Goal: Task Accomplishment & Management: Manage account settings

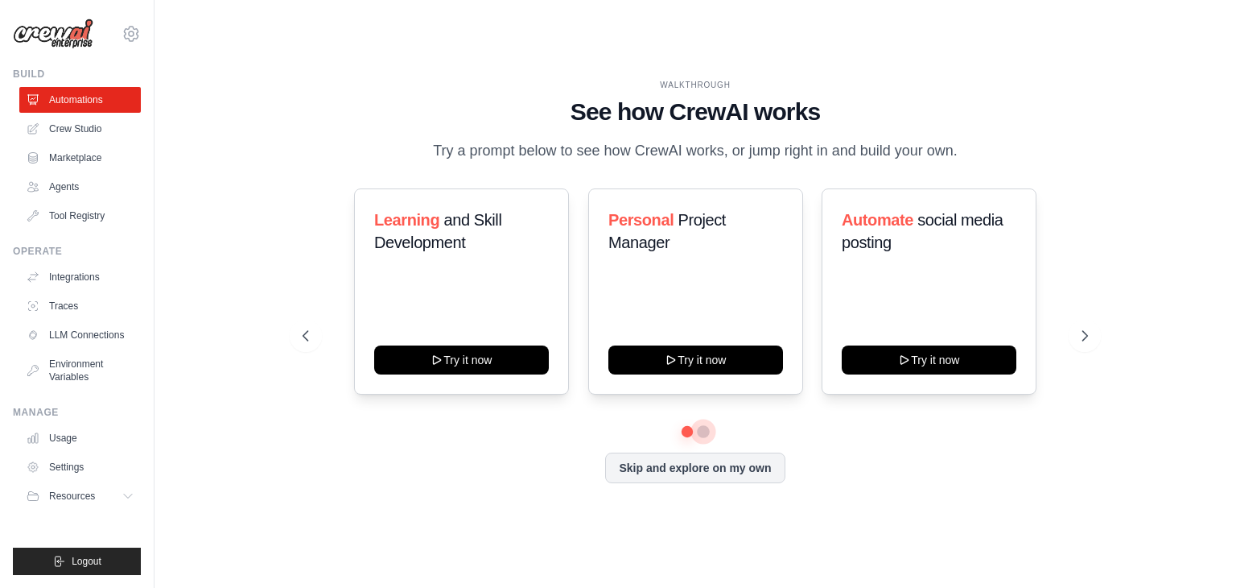
click at [702, 434] on button at bounding box center [703, 431] width 13 height 13
click at [689, 432] on button at bounding box center [687, 431] width 11 height 11
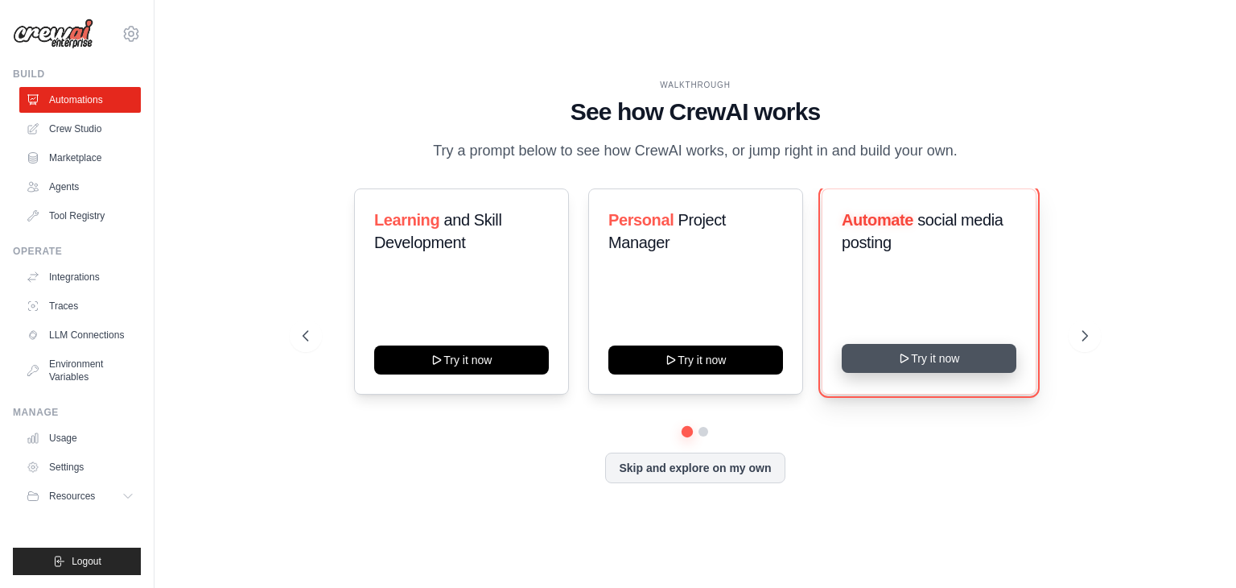
click at [890, 345] on button "Try it now" at bounding box center [929, 358] width 175 height 29
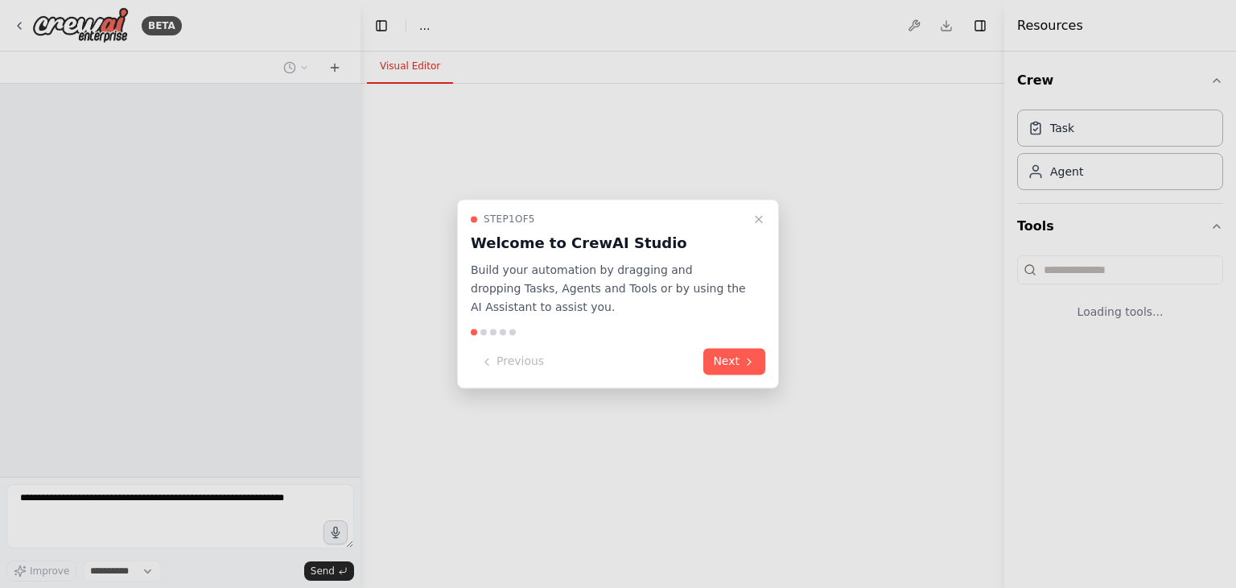
select select "****"
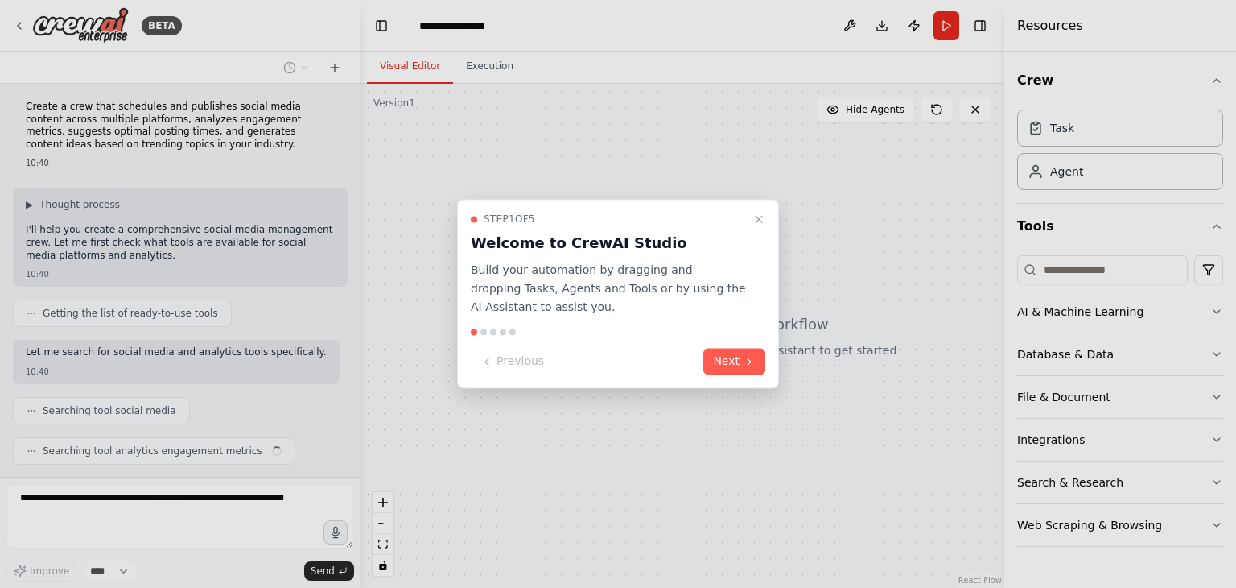
scroll to position [42, 0]
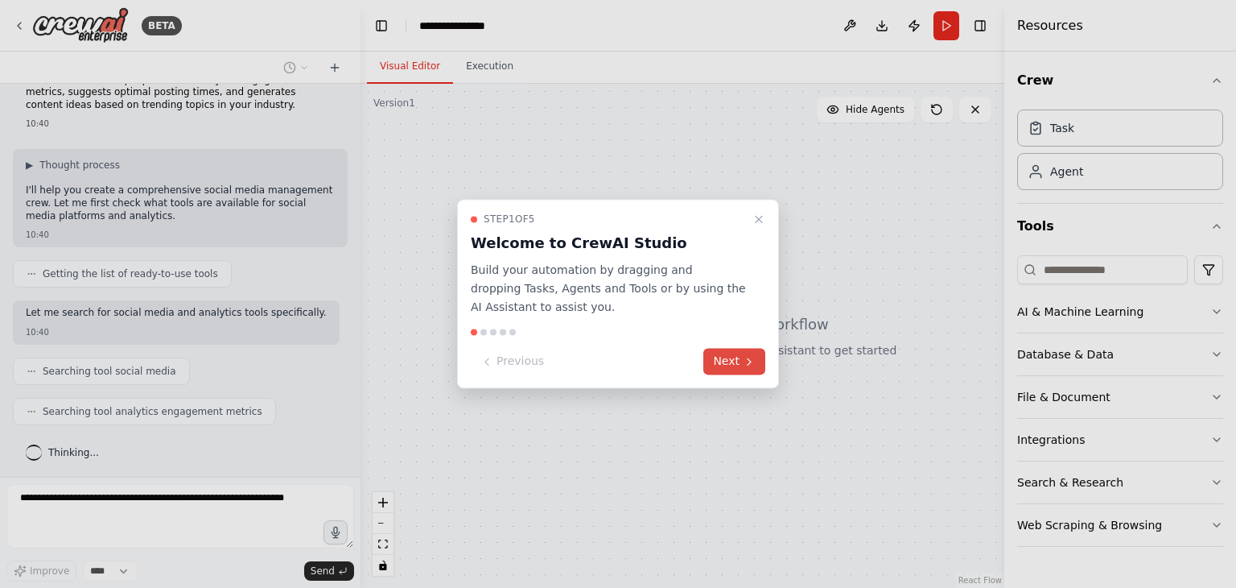
click at [724, 357] on button "Next" at bounding box center [735, 362] width 62 height 27
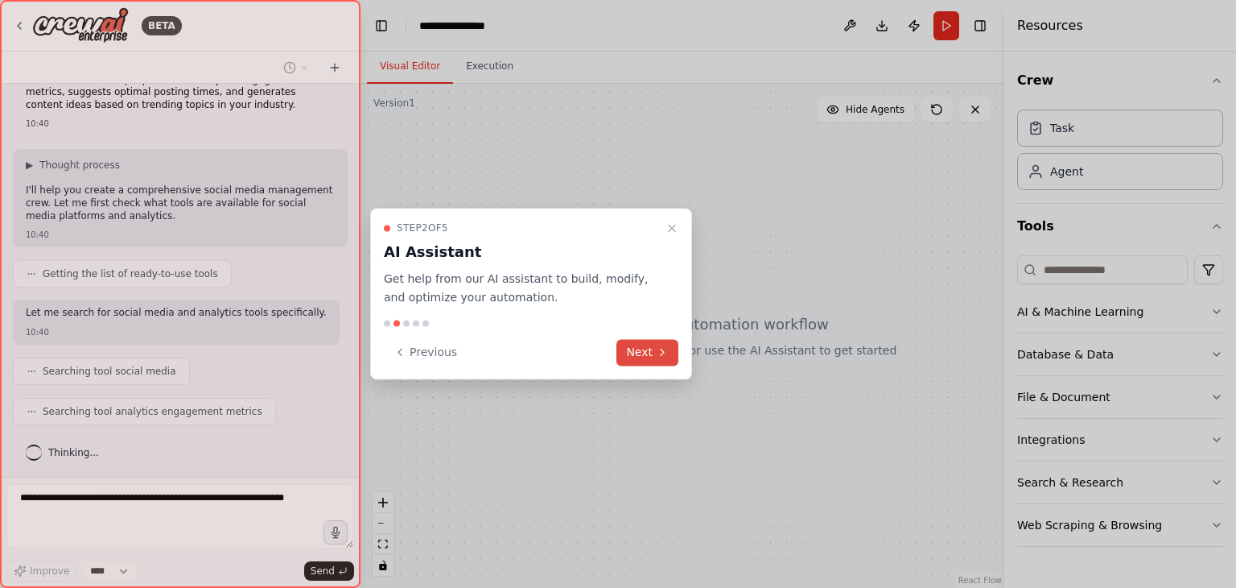
scroll to position [82, 0]
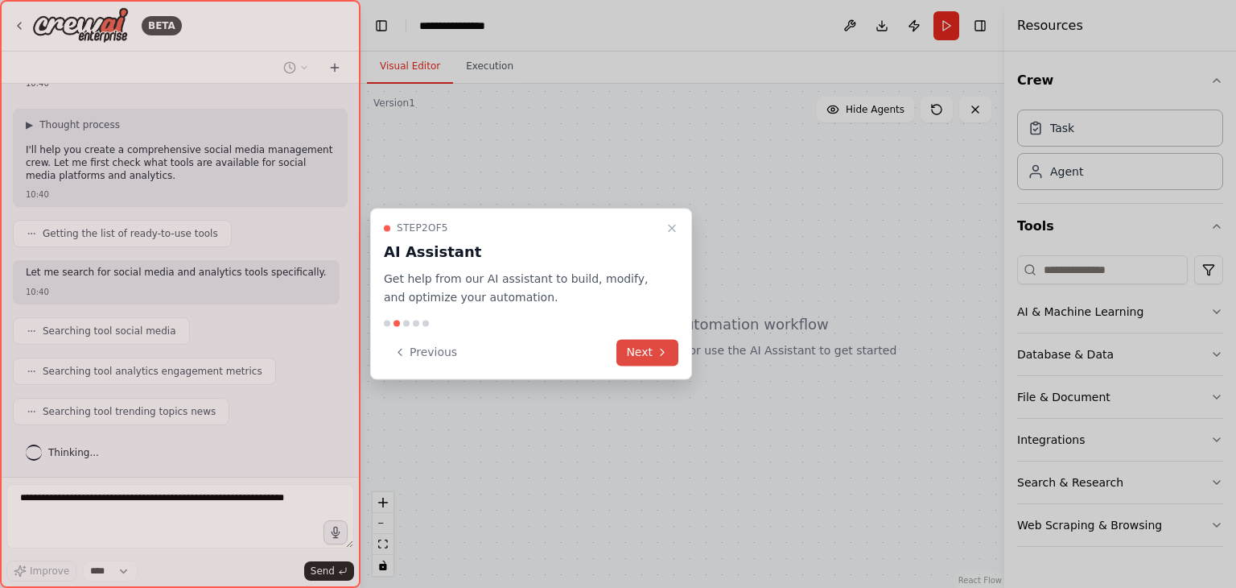
click at [621, 345] on button "Next" at bounding box center [648, 352] width 62 height 27
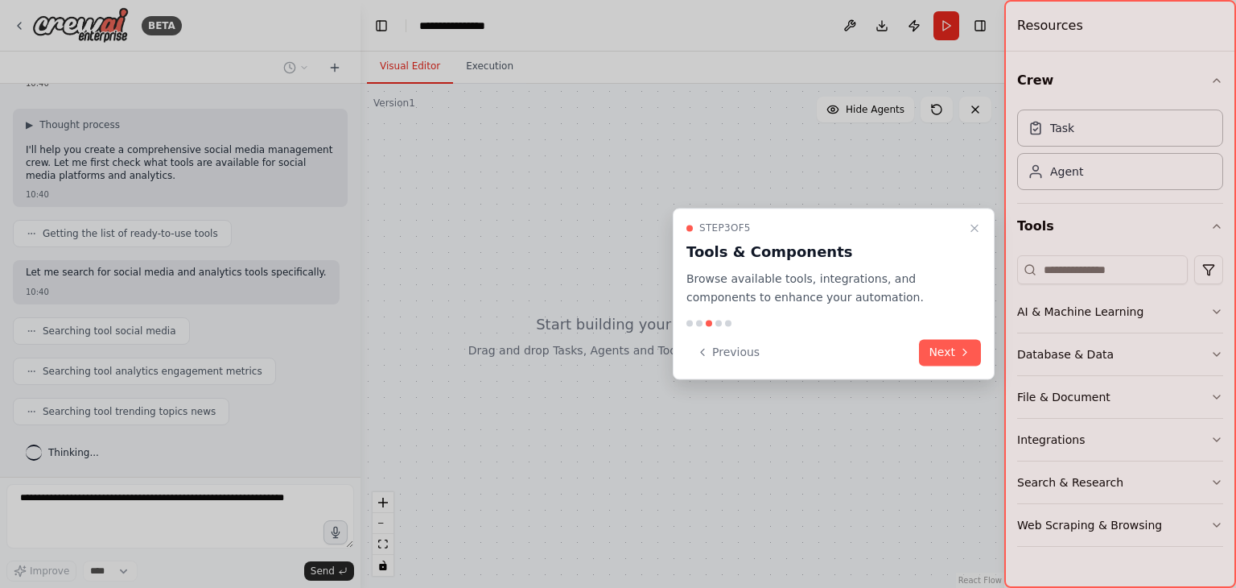
scroll to position [122, 0]
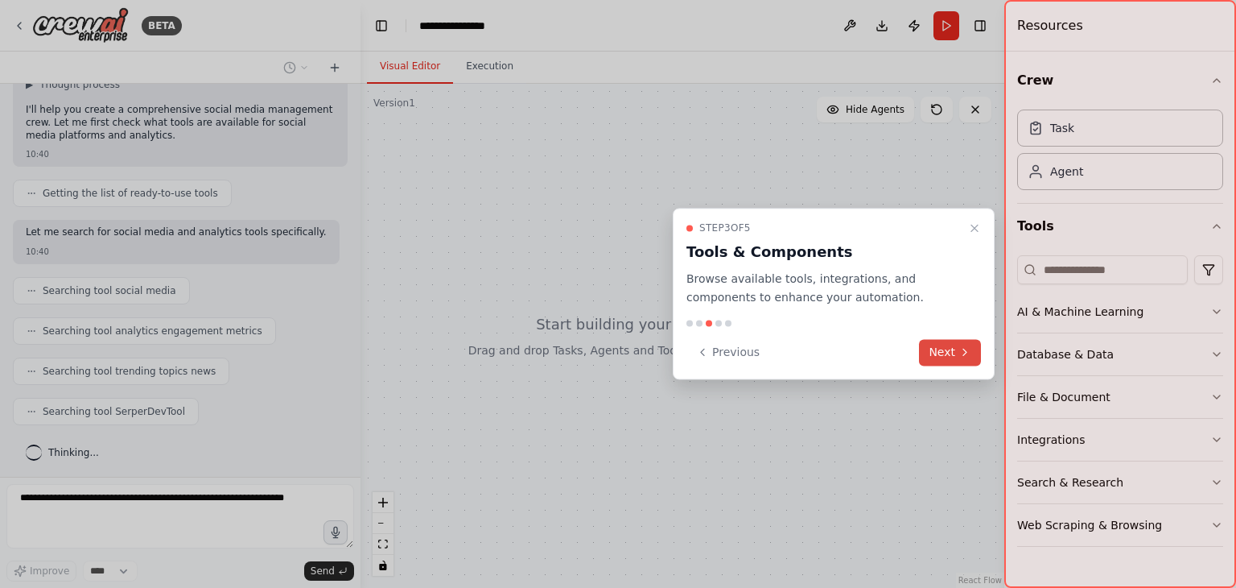
click at [931, 351] on button "Next" at bounding box center [950, 352] width 62 height 27
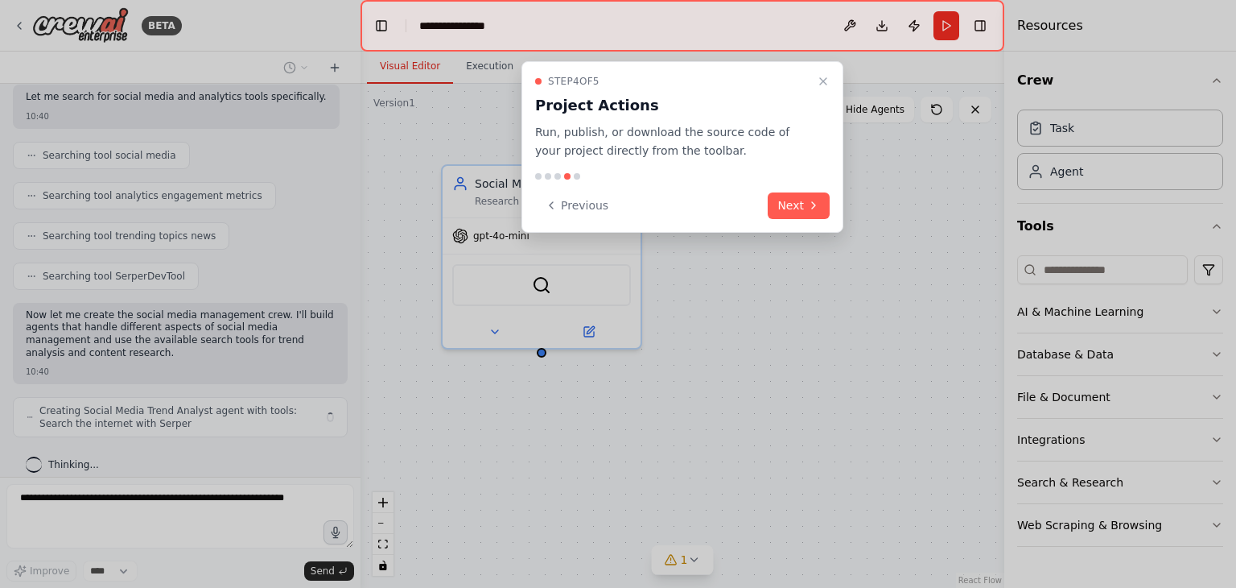
scroll to position [270, 0]
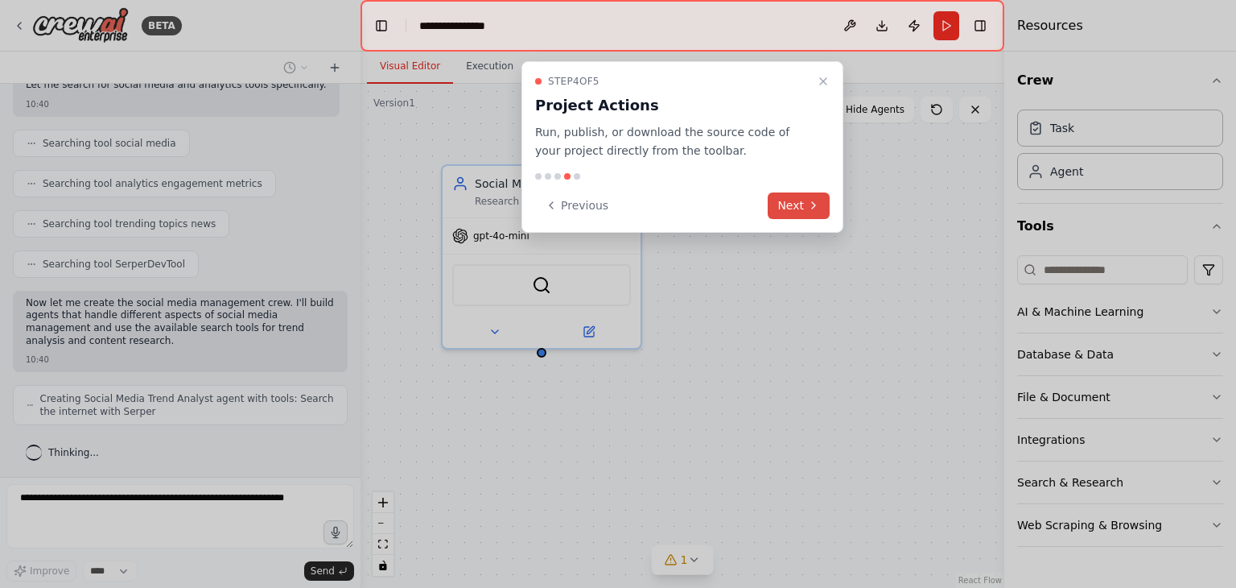
click at [791, 202] on button "Next" at bounding box center [799, 205] width 62 height 27
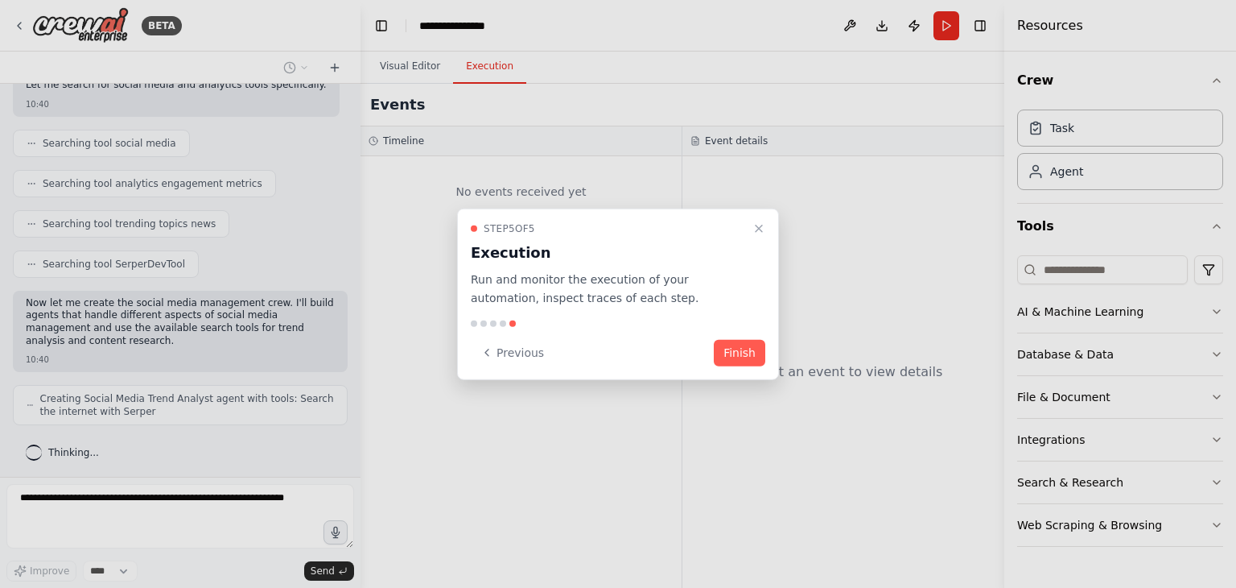
scroll to position [309, 0]
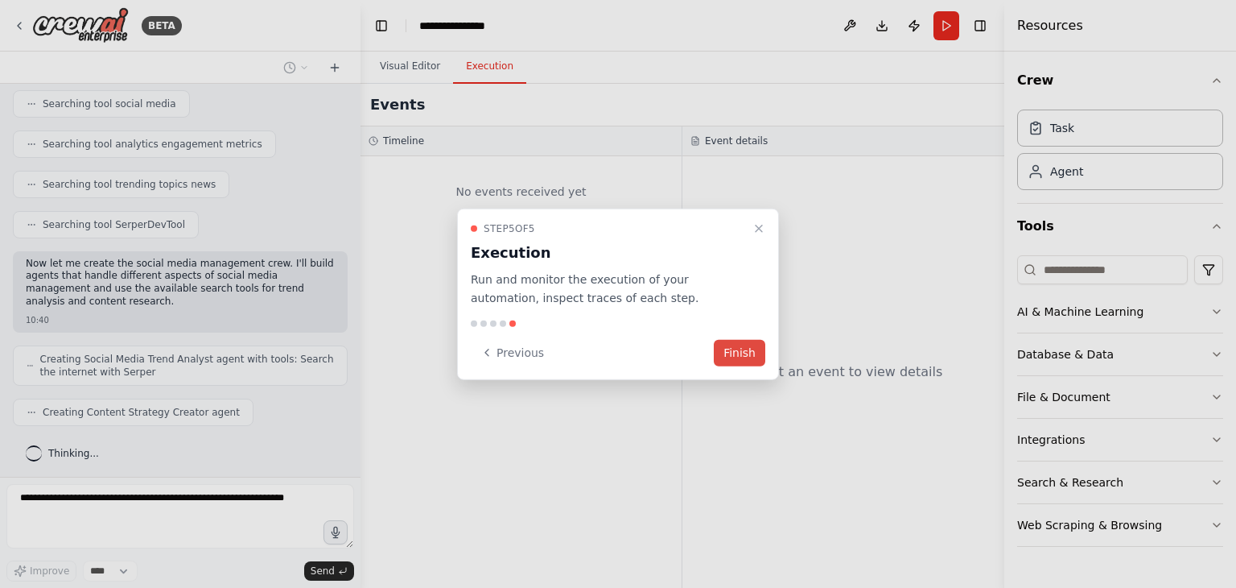
click at [732, 350] on button "Finish" at bounding box center [740, 352] width 52 height 27
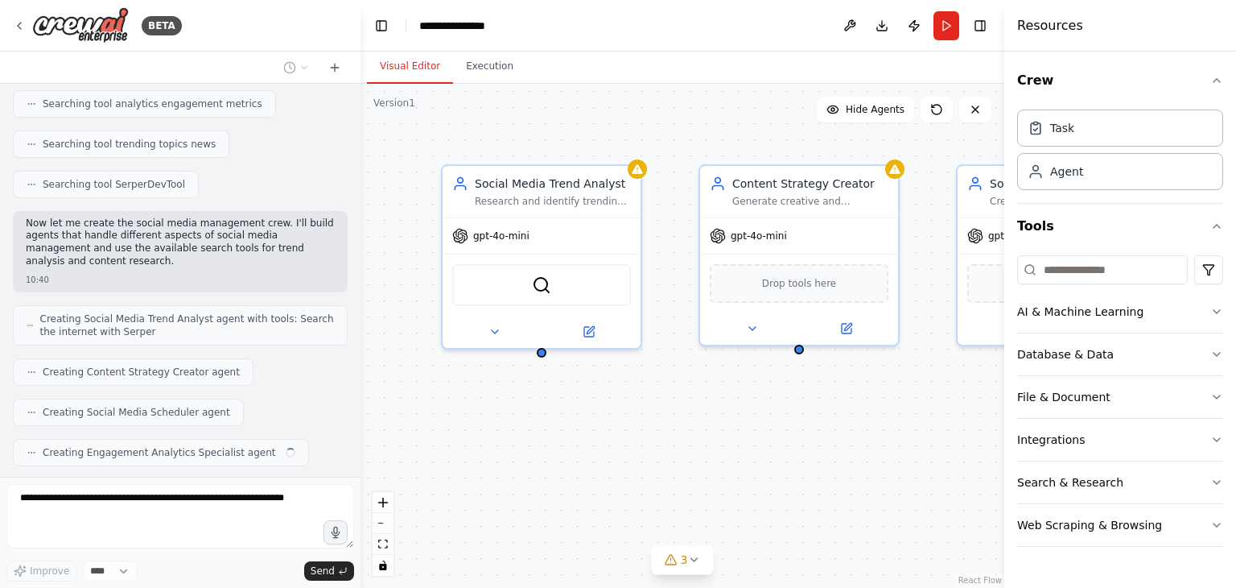
scroll to position [390, 0]
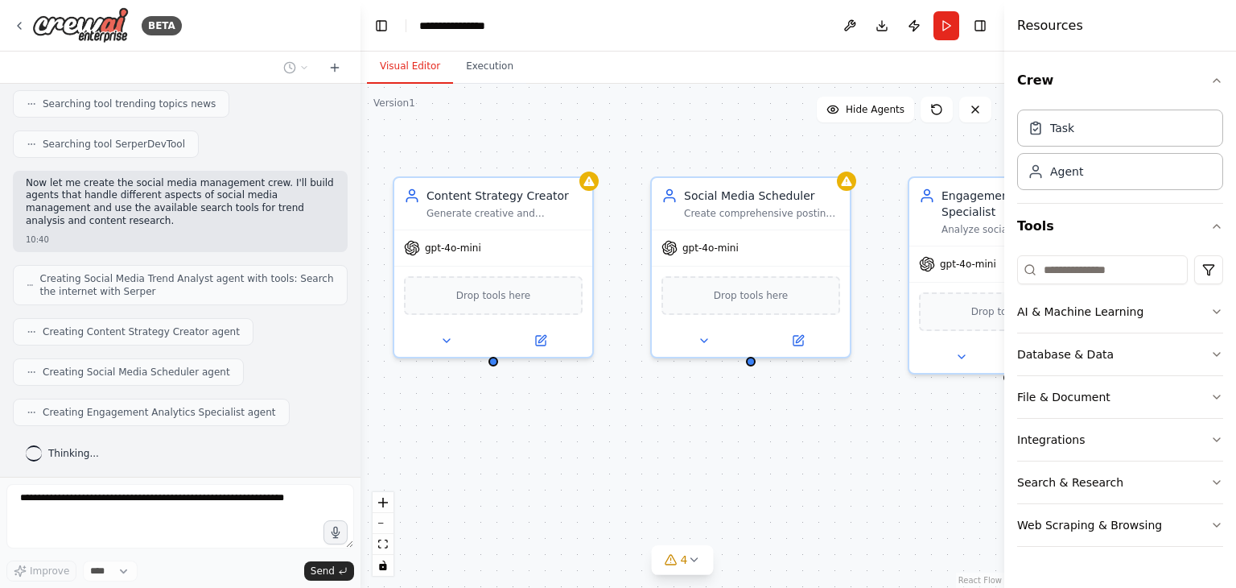
drag, startPoint x: 795, startPoint y: 429, endPoint x: 489, endPoint y: 441, distance: 306.1
click at [489, 441] on div "Social Media Trend Analyst Research and identify trending topics, hashtags, and…" at bounding box center [683, 336] width 644 height 504
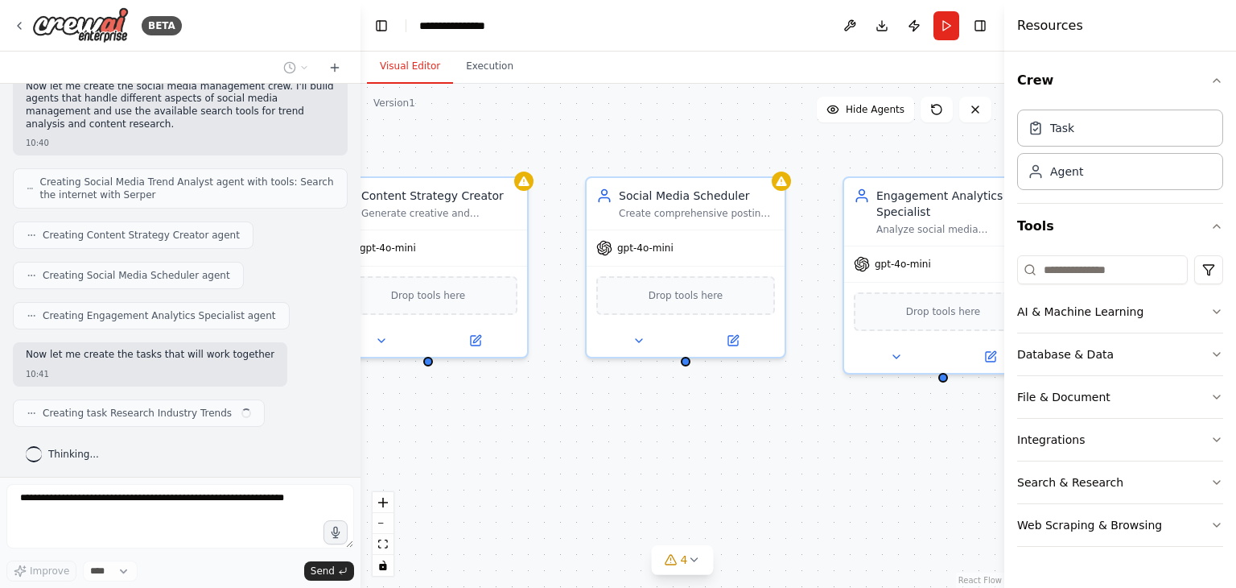
scroll to position [499, 0]
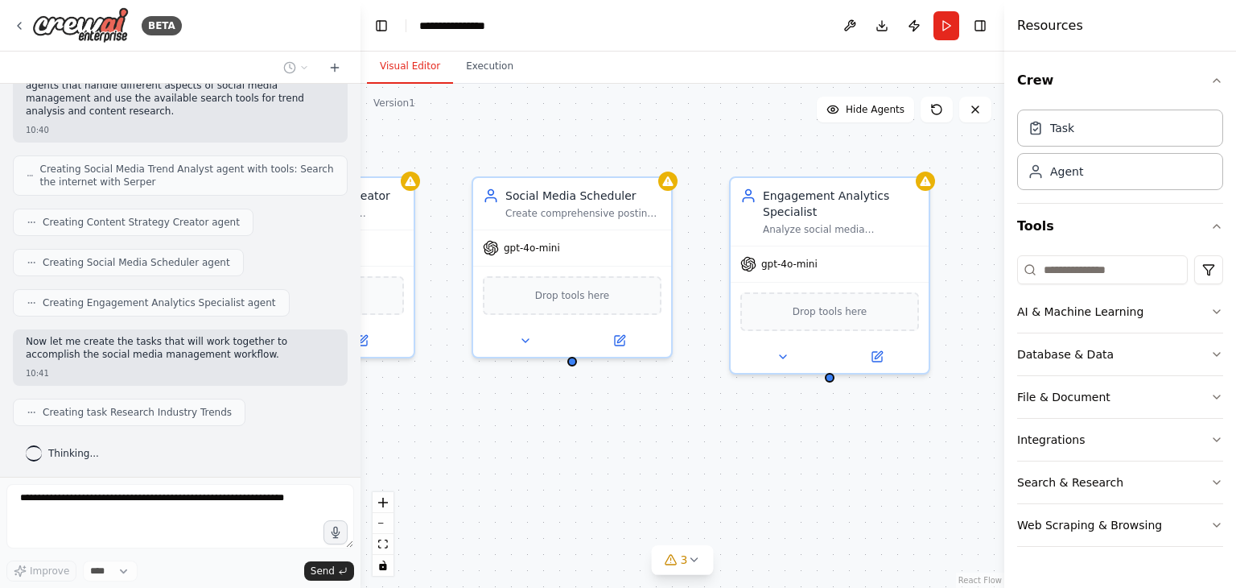
drag, startPoint x: 746, startPoint y: 429, endPoint x: 567, endPoint y: 429, distance: 178.7
click at [567, 429] on div ".deletable-edge-delete-btn { width: 20px; height: 20px; border: 0px solid #ffff…" at bounding box center [683, 336] width 644 height 504
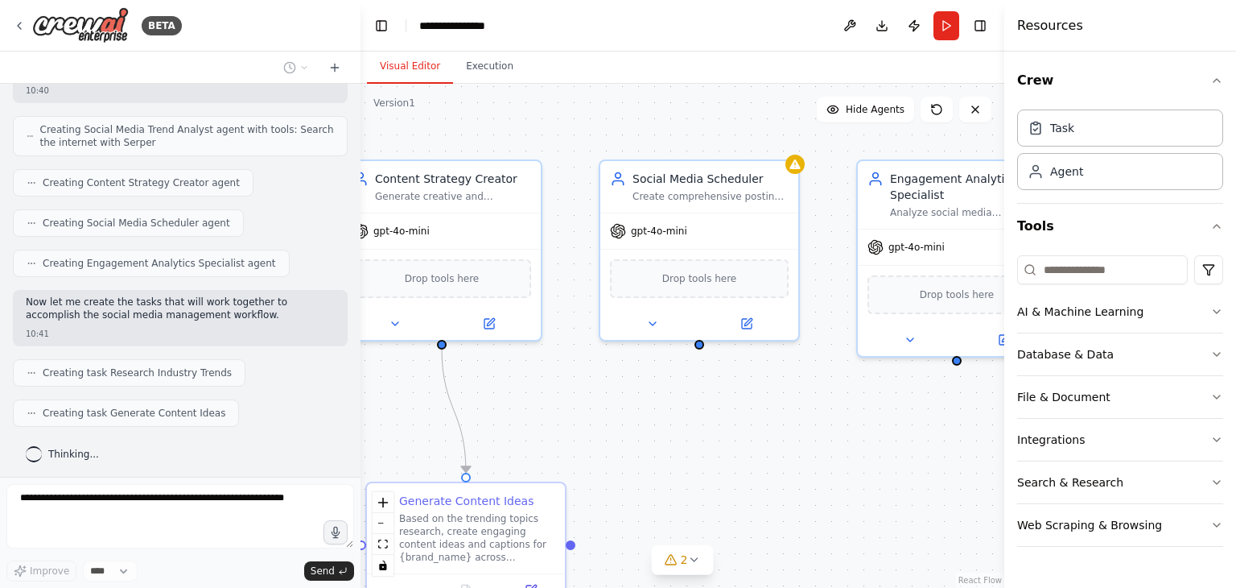
drag, startPoint x: 708, startPoint y: 421, endPoint x: 836, endPoint y: 403, distance: 128.4
click at [836, 403] on div ".deletable-edge-delete-btn { width: 20px; height: 20px; border: 0px solid #ffff…" at bounding box center [683, 336] width 644 height 504
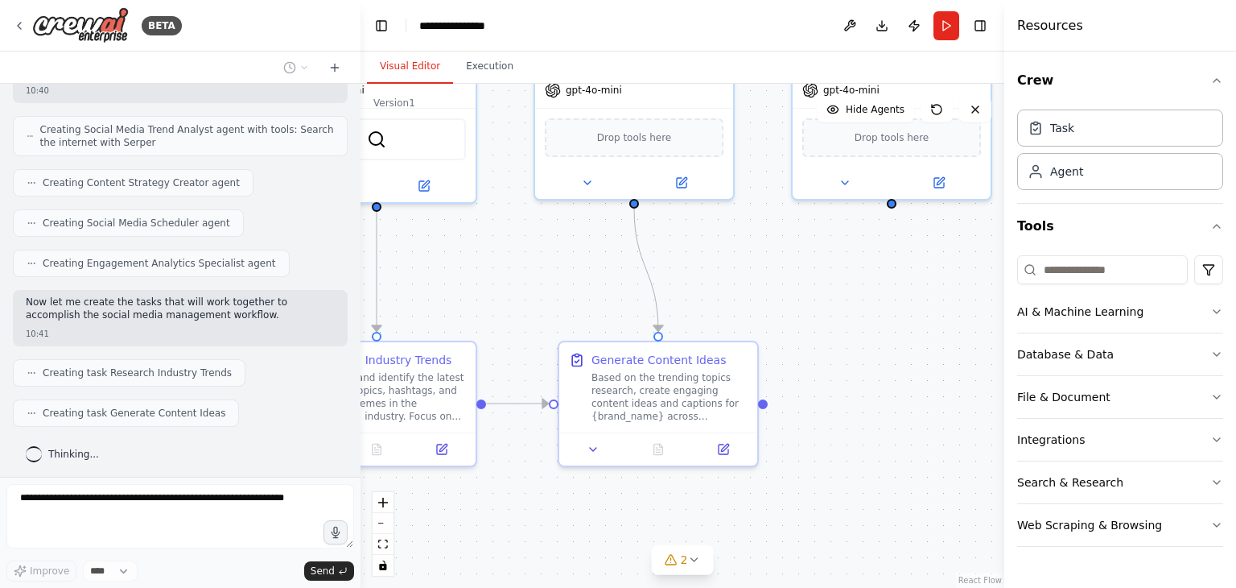
drag, startPoint x: 721, startPoint y: 424, endPoint x: 914, endPoint y: 284, distance: 238.0
click at [914, 284] on div ".deletable-edge-delete-btn { width: 20px; height: 20px; border: 0px solid #ffff…" at bounding box center [683, 336] width 644 height 504
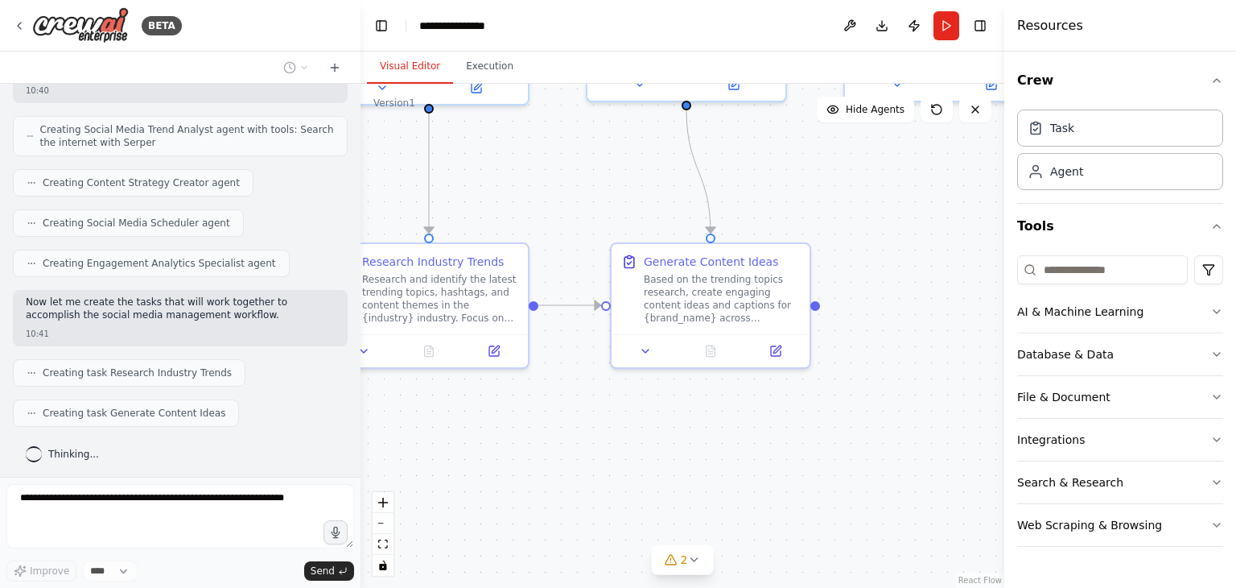
drag, startPoint x: 894, startPoint y: 400, endPoint x: 951, endPoint y: 300, distance: 115.0
click at [951, 300] on div ".deletable-edge-delete-btn { width: 20px; height: 20px; border: 0px solid #ffff…" at bounding box center [683, 336] width 644 height 504
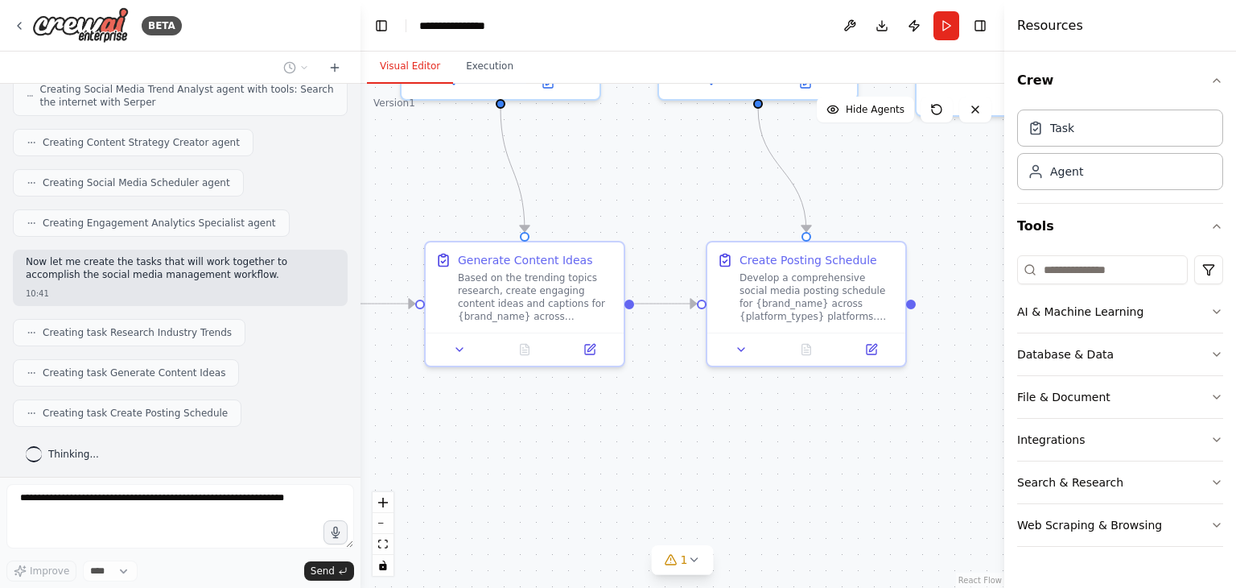
drag, startPoint x: 786, startPoint y: 394, endPoint x: 596, endPoint y: 394, distance: 190.8
click at [596, 394] on div ".deletable-edge-delete-btn { width: 20px; height: 20px; border: 0px solid #ffff…" at bounding box center [683, 336] width 644 height 504
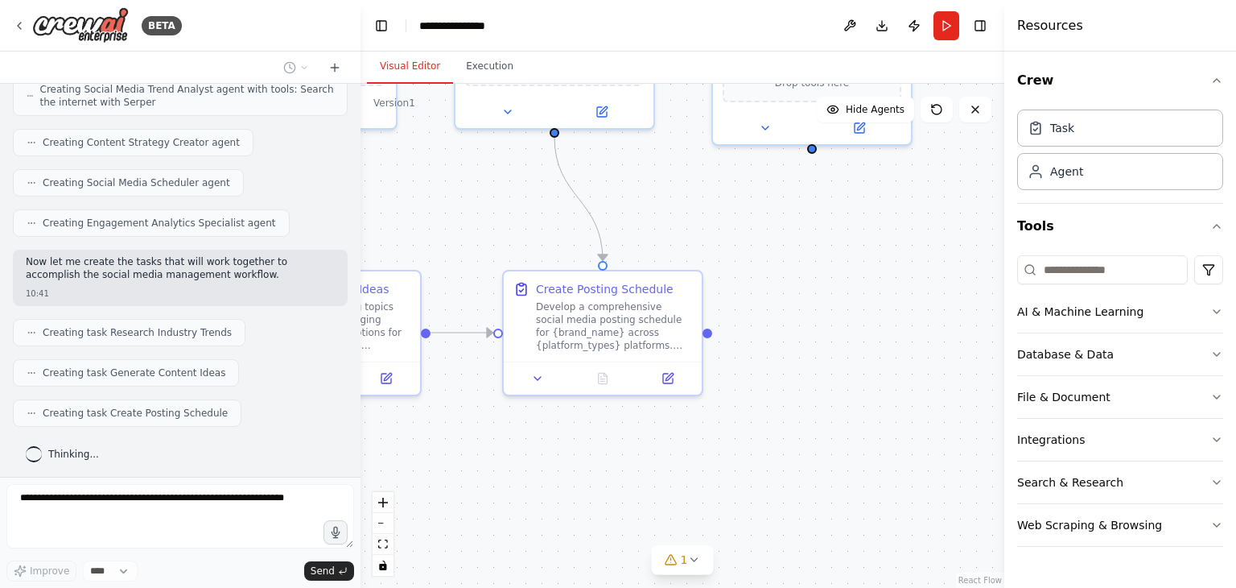
drag, startPoint x: 735, startPoint y: 381, endPoint x: 531, endPoint y: 410, distance: 205.7
click at [531, 410] on div ".deletable-edge-delete-btn { width: 20px; height: 20px; border: 0px solid #ffff…" at bounding box center [683, 336] width 644 height 504
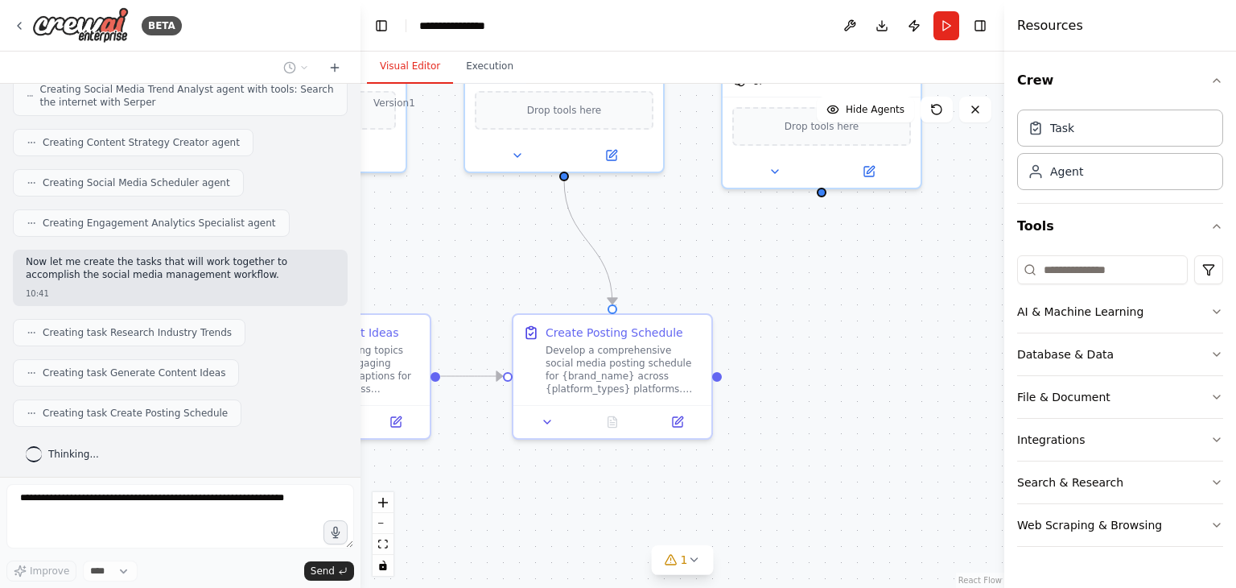
drag, startPoint x: 787, startPoint y: 439, endPoint x: 797, endPoint y: 482, distance: 44.5
click at [797, 482] on div ".deletable-edge-delete-btn { width: 20px; height: 20px; border: 0px solid #ffff…" at bounding box center [683, 336] width 644 height 504
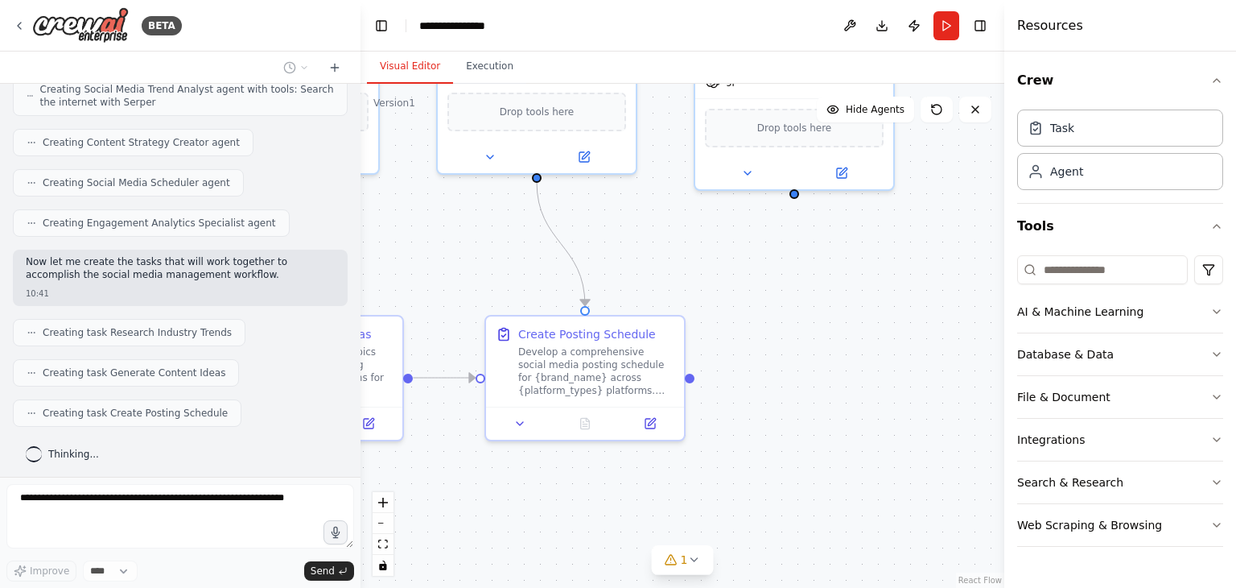
drag, startPoint x: 807, startPoint y: 390, endPoint x: 780, endPoint y: 391, distance: 27.4
click at [780, 391] on div ".deletable-edge-delete-btn { width: 20px; height: 20px; border: 0px solid #ffff…" at bounding box center [683, 336] width 644 height 504
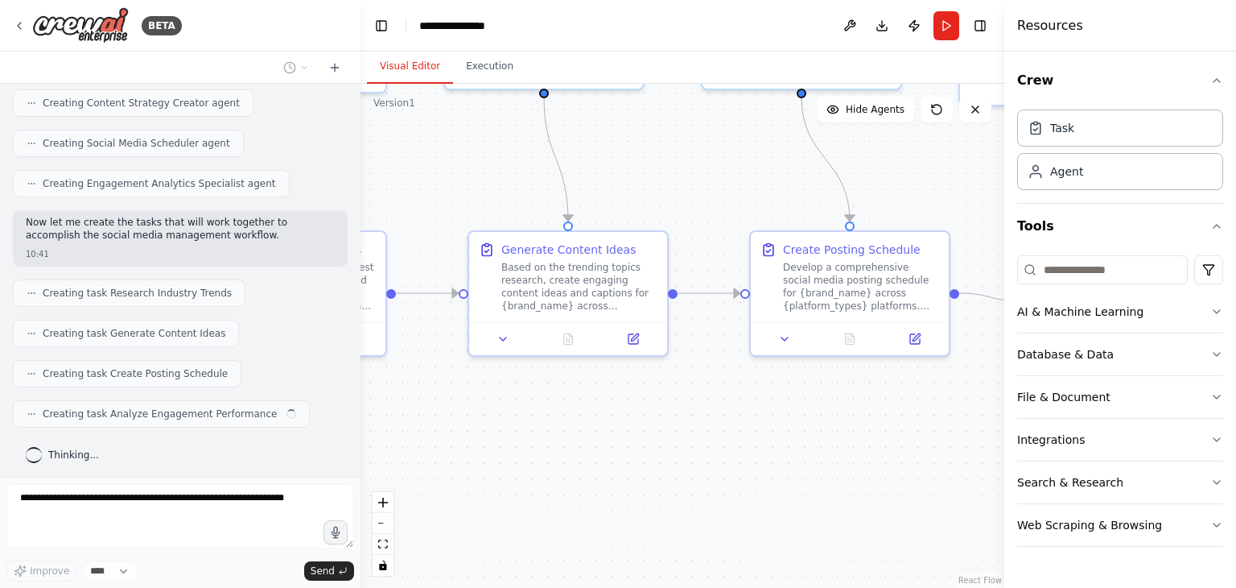
drag, startPoint x: 528, startPoint y: 509, endPoint x: 793, endPoint y: 424, distance: 278.0
click at [793, 424] on div ".deletable-edge-delete-btn { width: 20px; height: 20px; border: 0px solid #ffff…" at bounding box center [683, 336] width 644 height 504
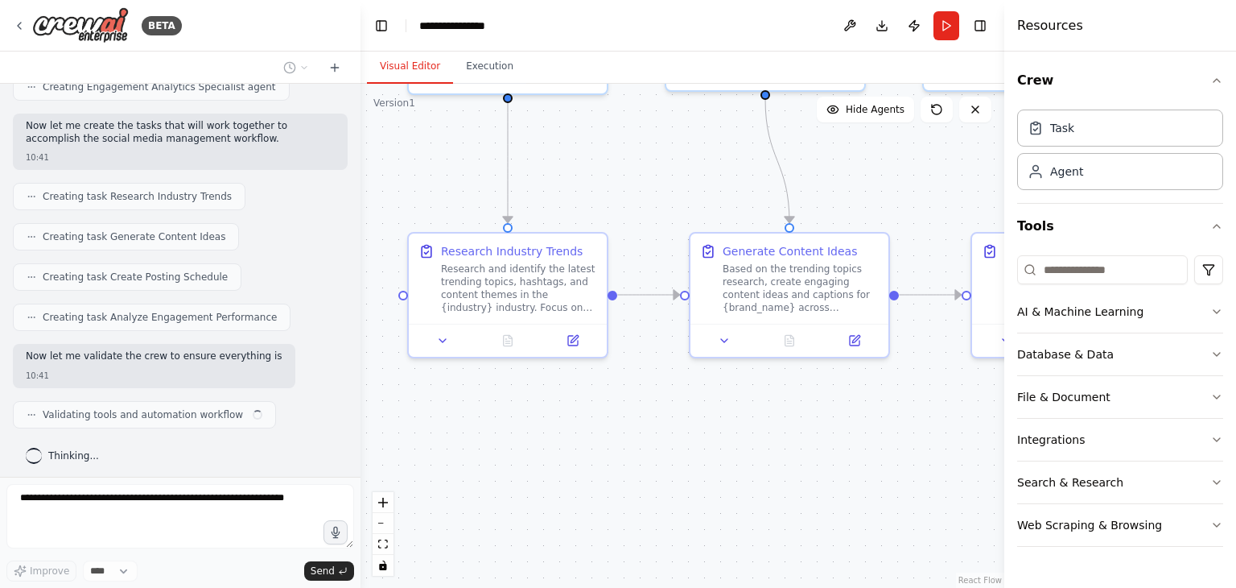
drag, startPoint x: 592, startPoint y: 456, endPoint x: 813, endPoint y: 458, distance: 221.4
click at [813, 458] on div ".deletable-edge-delete-btn { width: 20px; height: 20px; border: 0px solid #ffff…" at bounding box center [683, 336] width 644 height 504
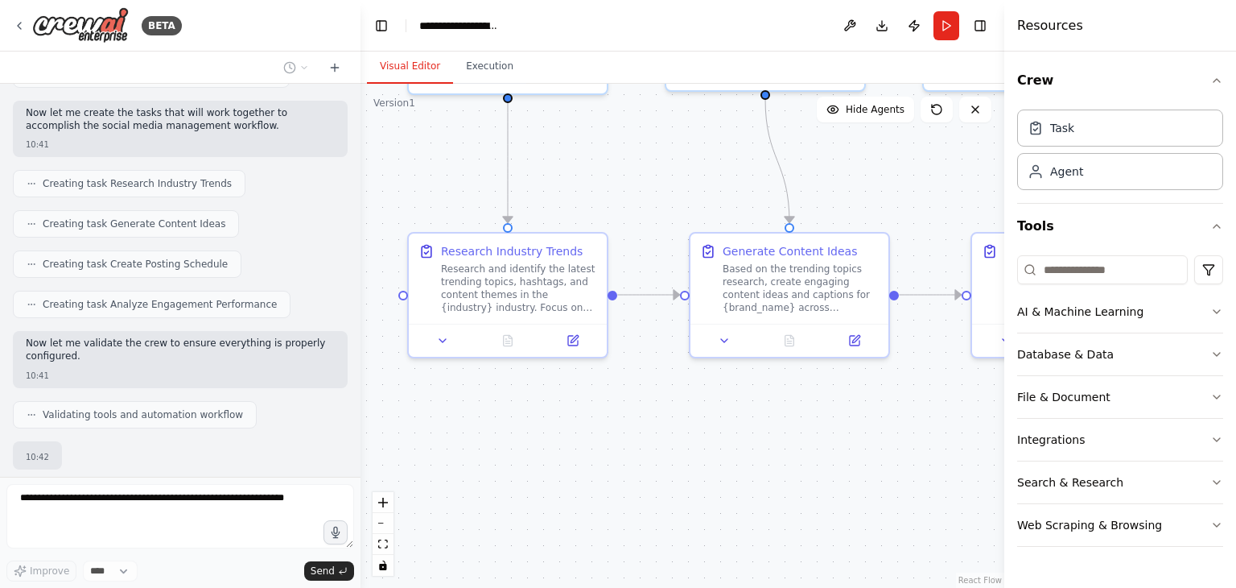
scroll to position [824, 0]
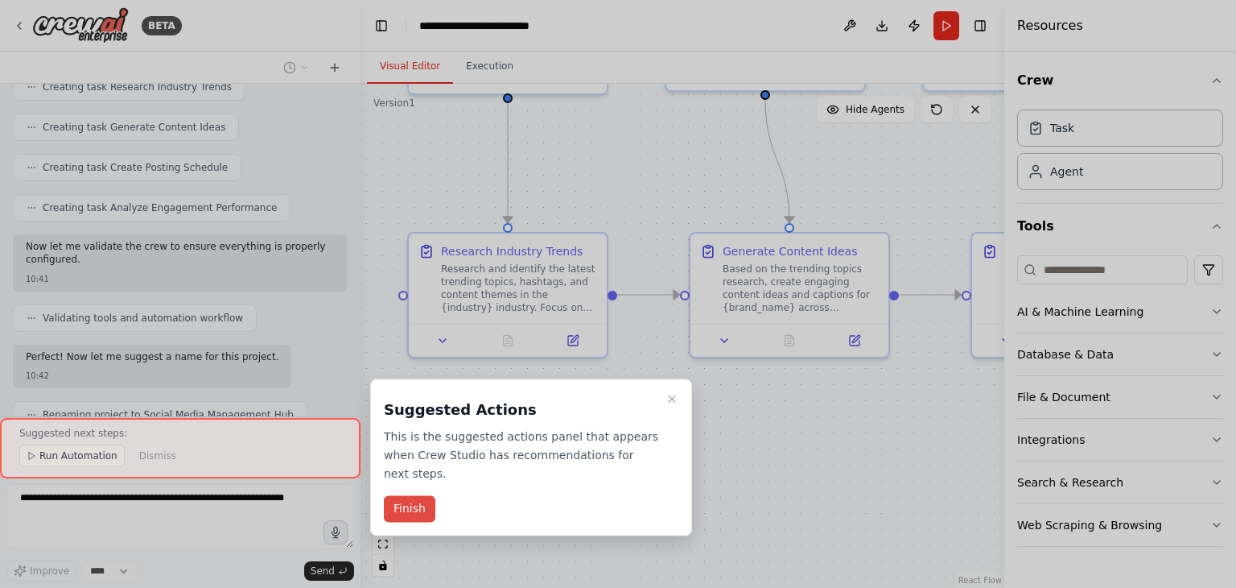
click at [423, 496] on button "Finish" at bounding box center [410, 509] width 52 height 27
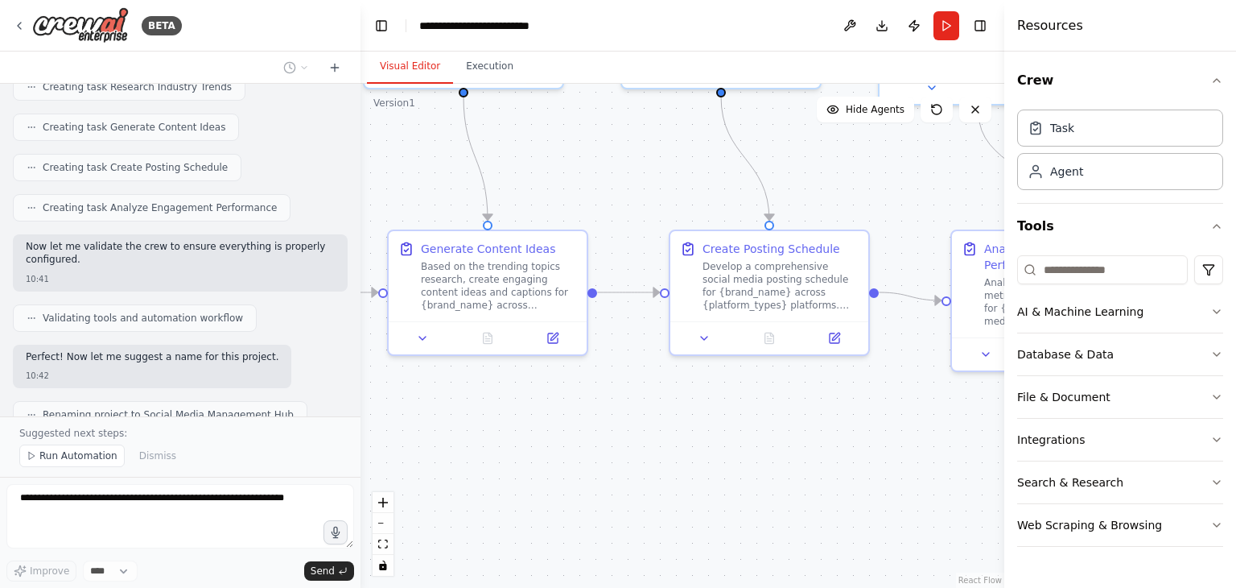
drag, startPoint x: 776, startPoint y: 460, endPoint x: 474, endPoint y: 457, distance: 301.9
click at [474, 457] on div ".deletable-edge-delete-btn { width: 20px; height: 20px; border: 0px solid #ffff…" at bounding box center [683, 336] width 644 height 504
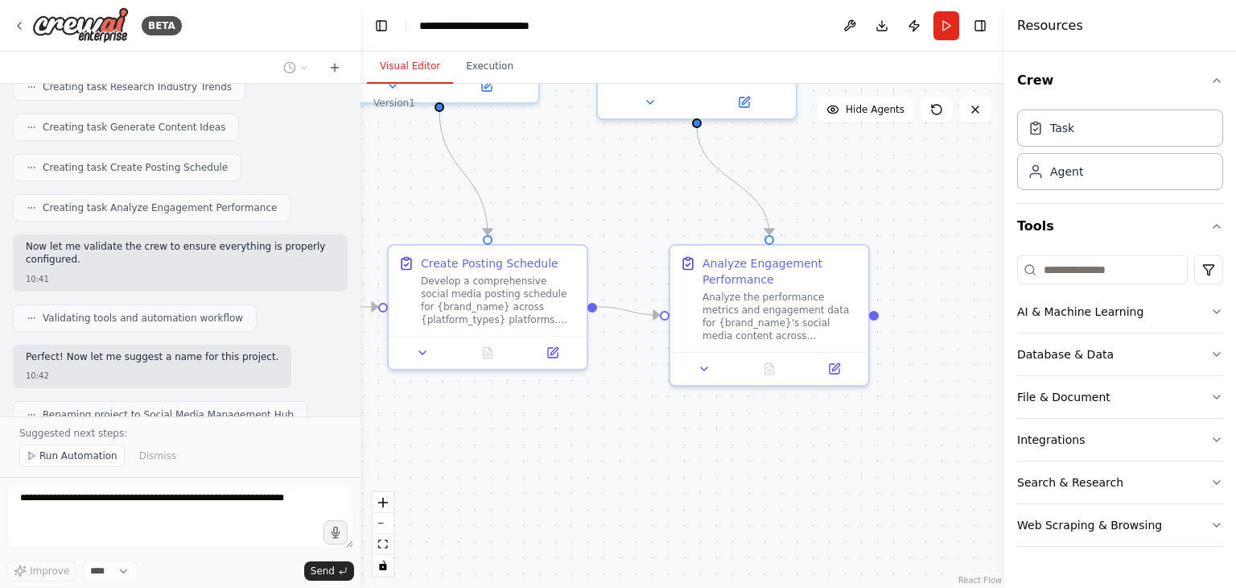
drag, startPoint x: 722, startPoint y: 455, endPoint x: 440, endPoint y: 469, distance: 282.1
click at [440, 469] on div ".deletable-edge-delete-btn { width: 20px; height: 20px; border: 0px solid #ffff…" at bounding box center [683, 336] width 644 height 504
click at [701, 368] on icon at bounding box center [704, 365] width 13 height 13
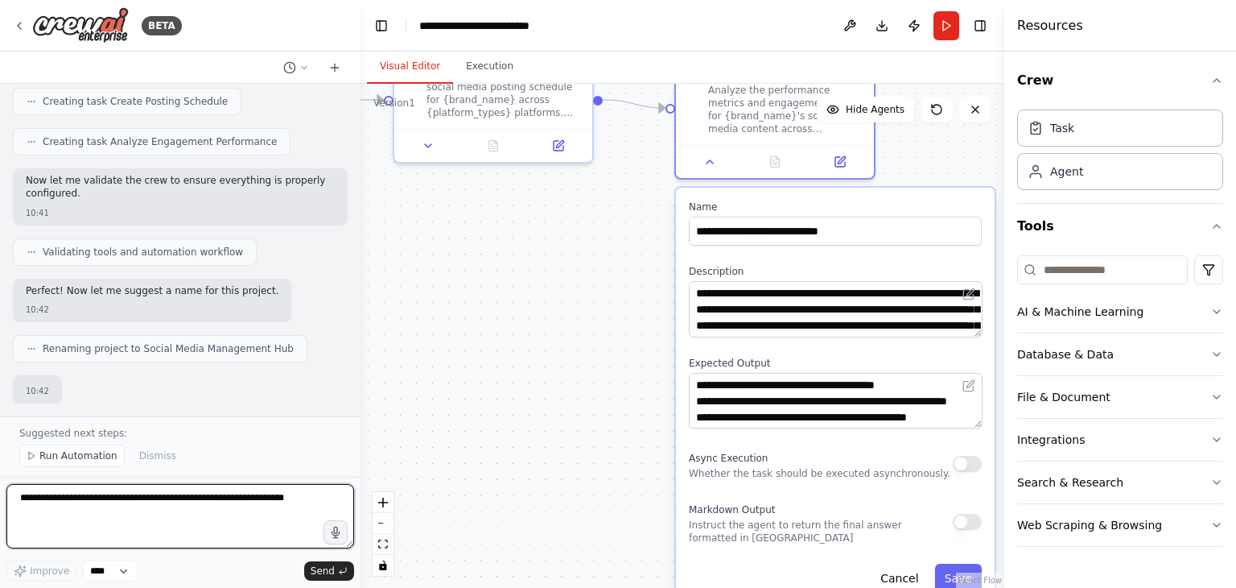
drag, startPoint x: 623, startPoint y: 506, endPoint x: 629, endPoint y: 299, distance: 207.8
click at [629, 299] on div ".deletable-edge-delete-btn { width: 20px; height: 20px; border: 0px solid #ffff…" at bounding box center [683, 336] width 644 height 504
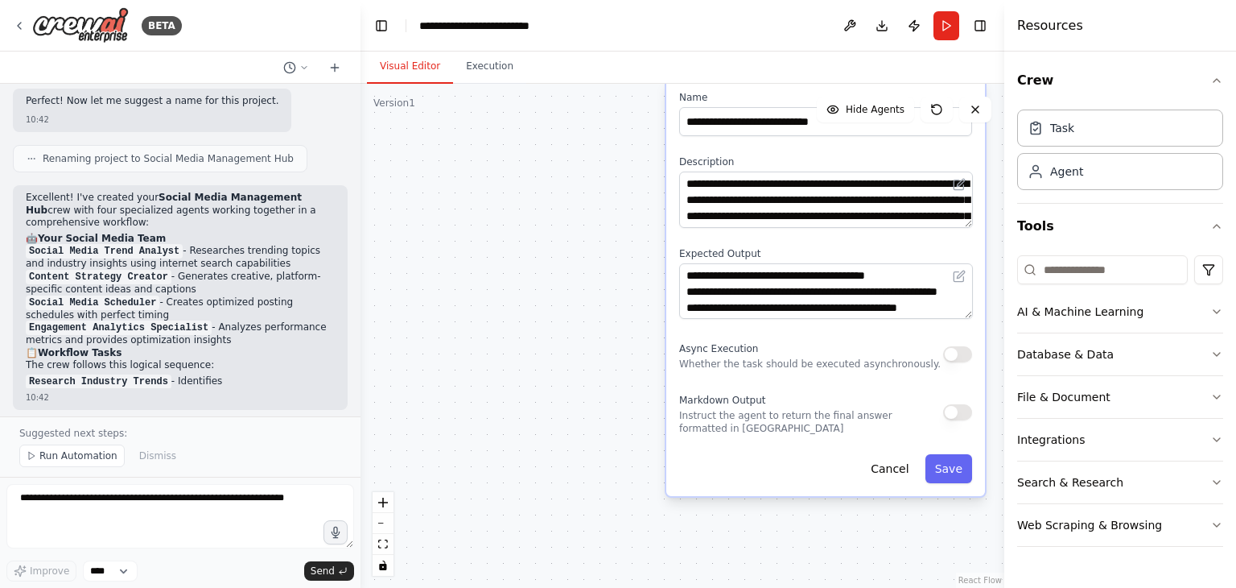
drag, startPoint x: 618, startPoint y: 462, endPoint x: 609, endPoint y: 353, distance: 109.1
click at [609, 353] on div ".deletable-edge-delete-btn { width: 20px; height: 20px; border: 0px solid #ffff…" at bounding box center [683, 336] width 644 height 504
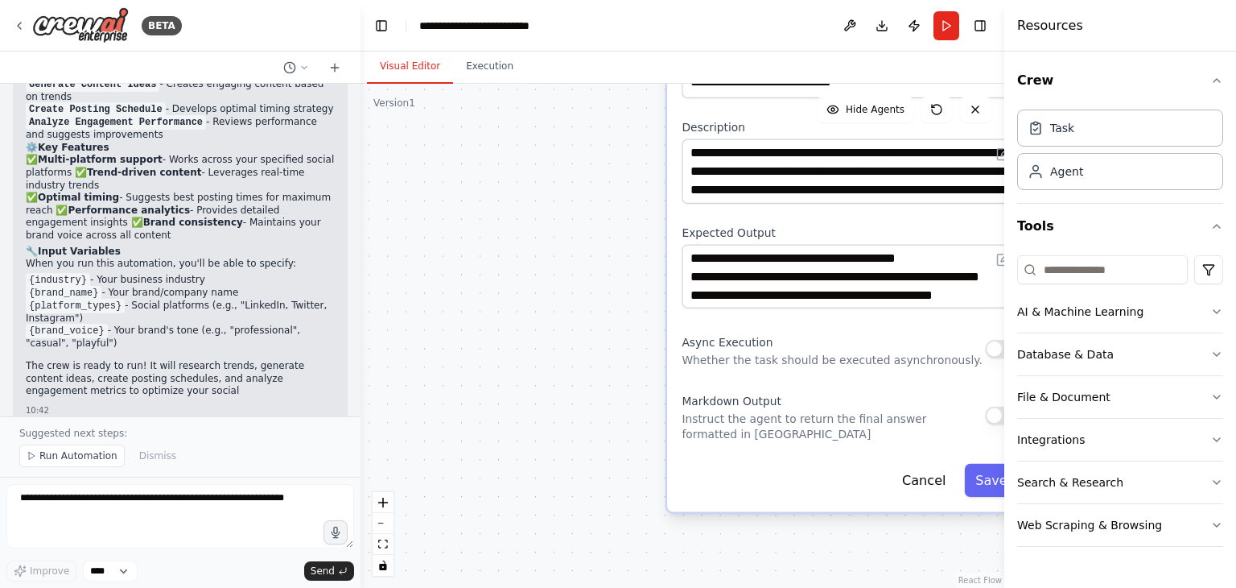
scroll to position [1416, 0]
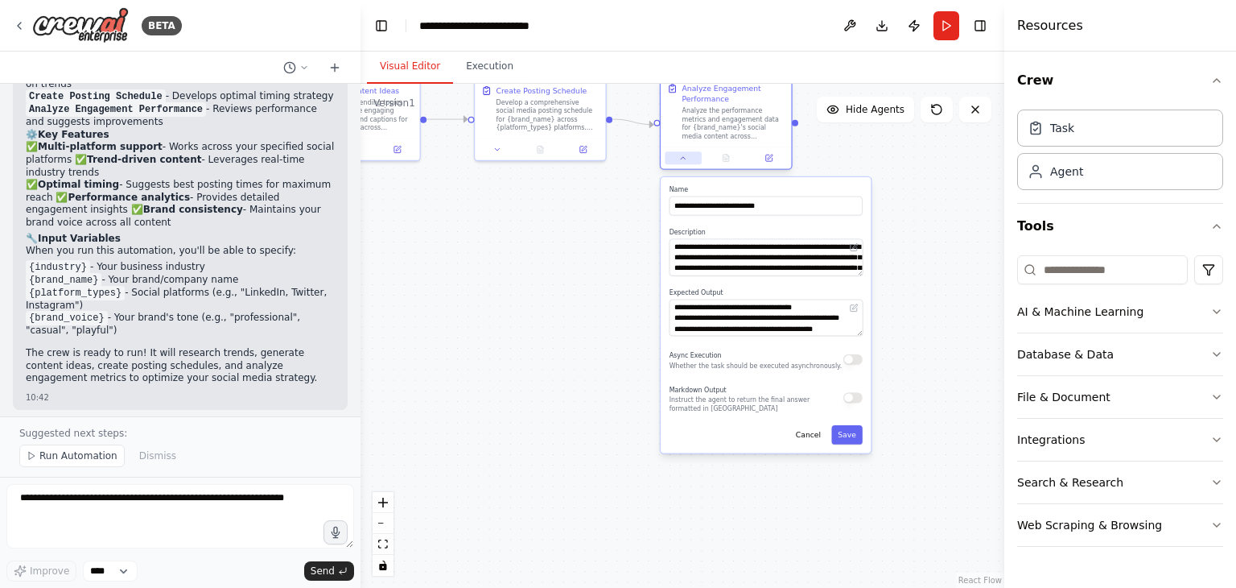
click at [684, 158] on icon at bounding box center [683, 158] width 4 height 2
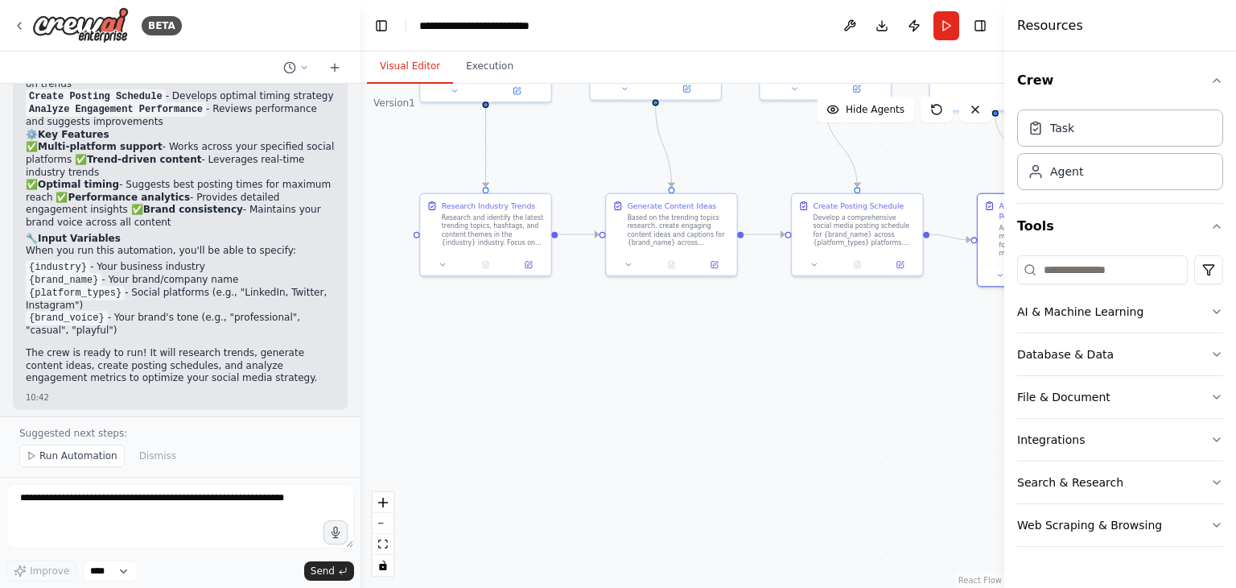
drag, startPoint x: 486, startPoint y: 339, endPoint x: 803, endPoint y: 454, distance: 337.4
click at [803, 454] on div ".deletable-edge-delete-btn { width: 20px; height: 20px; border: 0px solid #ffff…" at bounding box center [683, 336] width 644 height 504
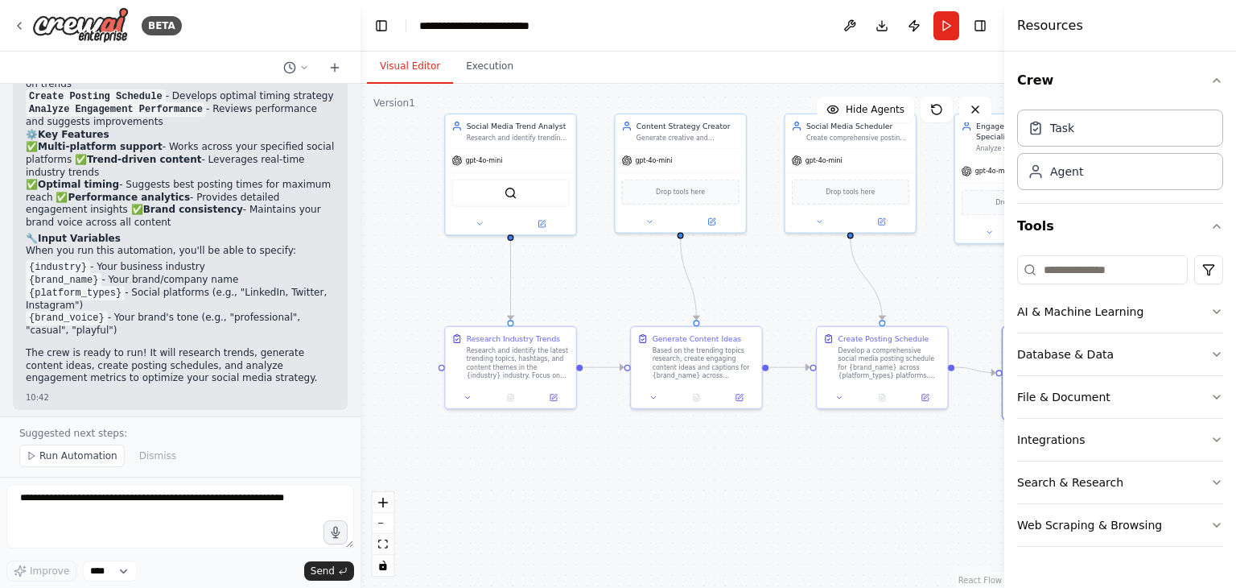
drag, startPoint x: 700, startPoint y: 394, endPoint x: 725, endPoint y: 527, distance: 135.1
click at [725, 527] on div ".deletable-edge-delete-btn { width: 20px; height: 20px; border: 0px solid #ffff…" at bounding box center [683, 336] width 644 height 504
click at [23, 28] on icon at bounding box center [19, 25] width 13 height 13
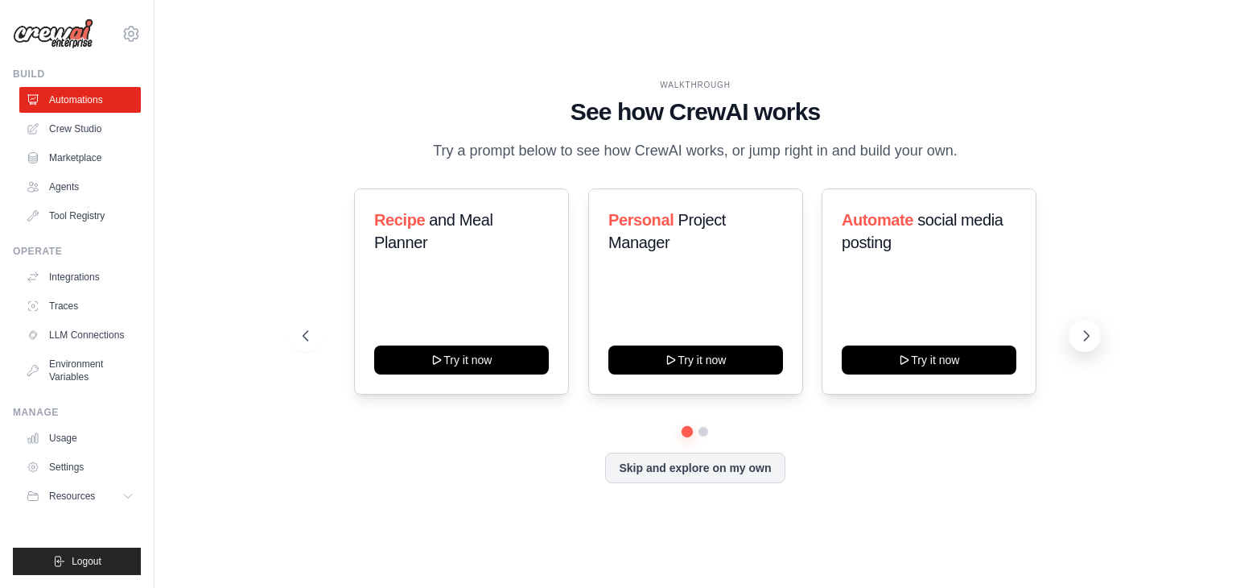
click at [1079, 334] on icon at bounding box center [1087, 336] width 16 height 16
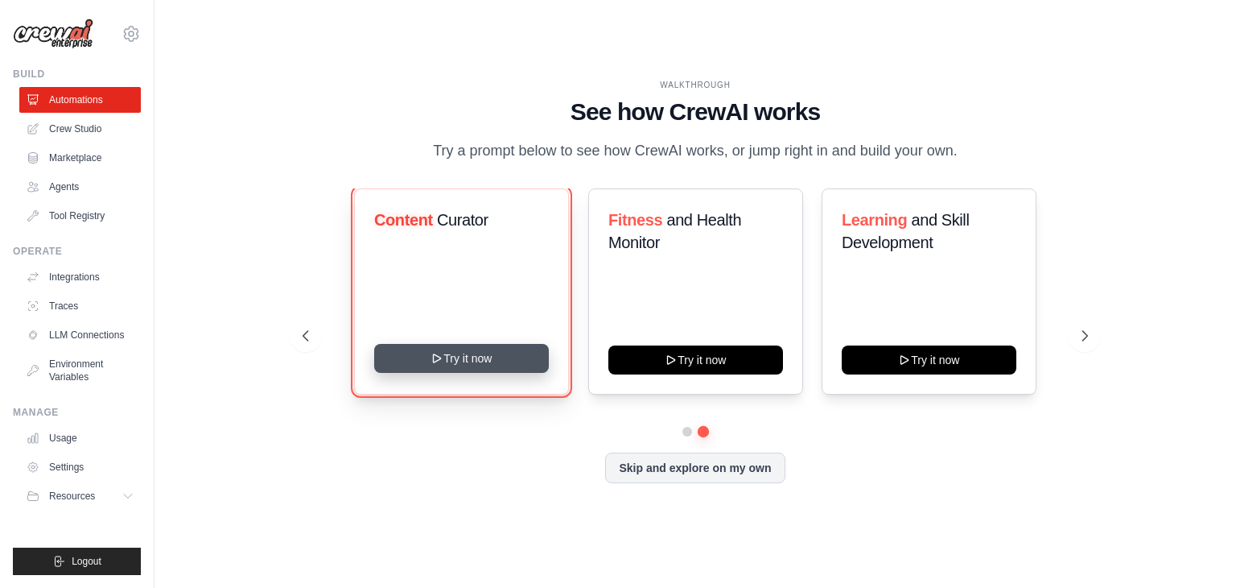
click at [444, 358] on icon at bounding box center [437, 358] width 13 height 13
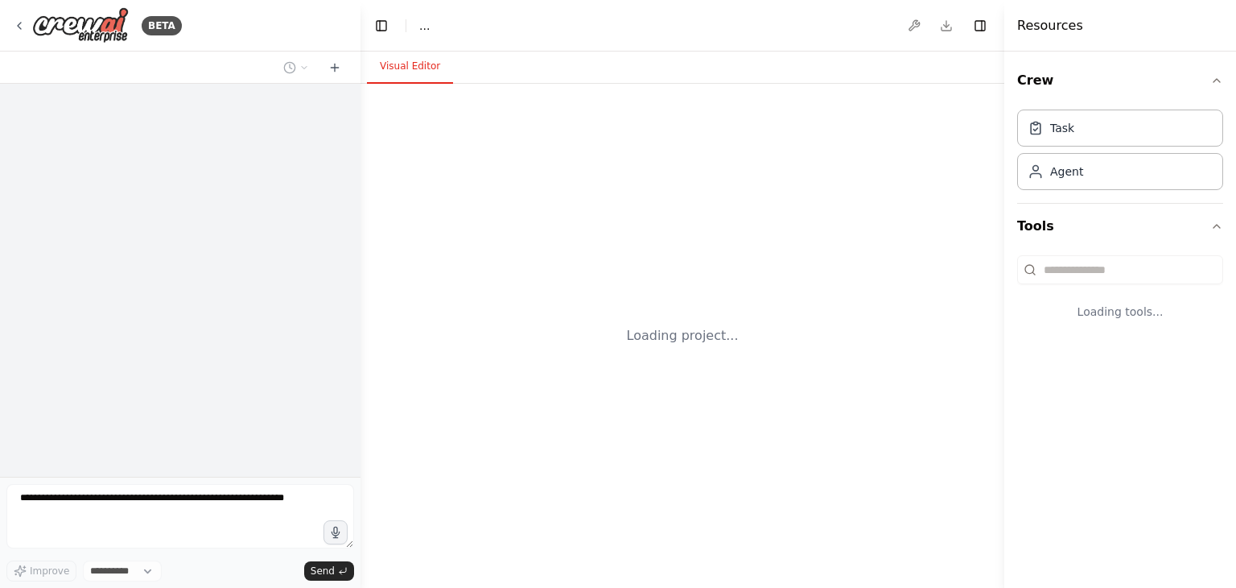
select select "****"
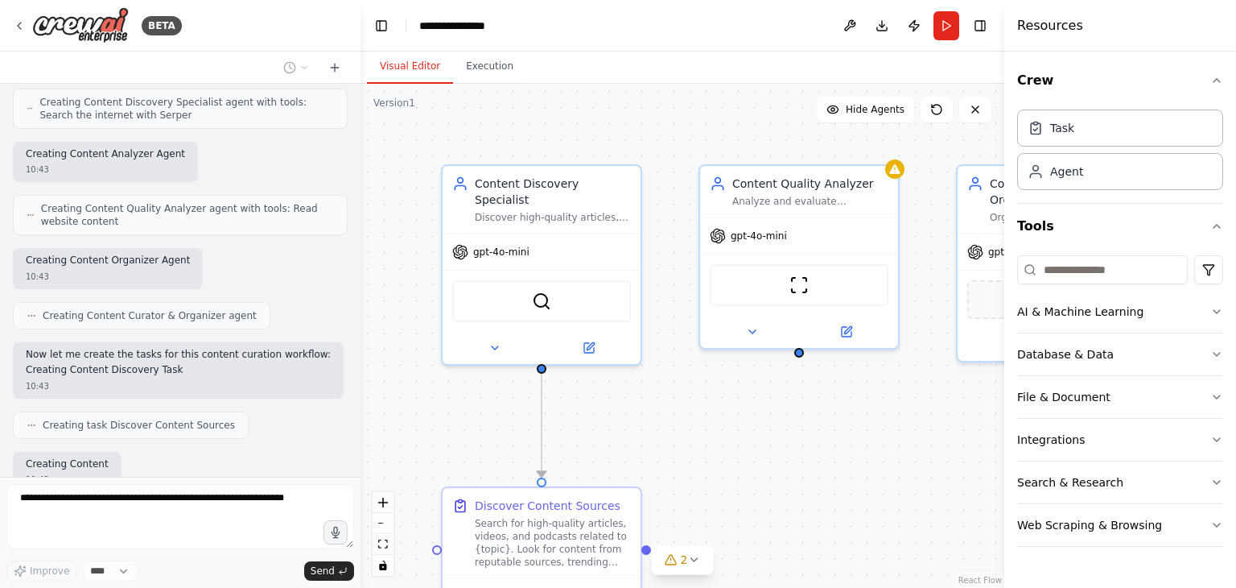
scroll to position [759, 0]
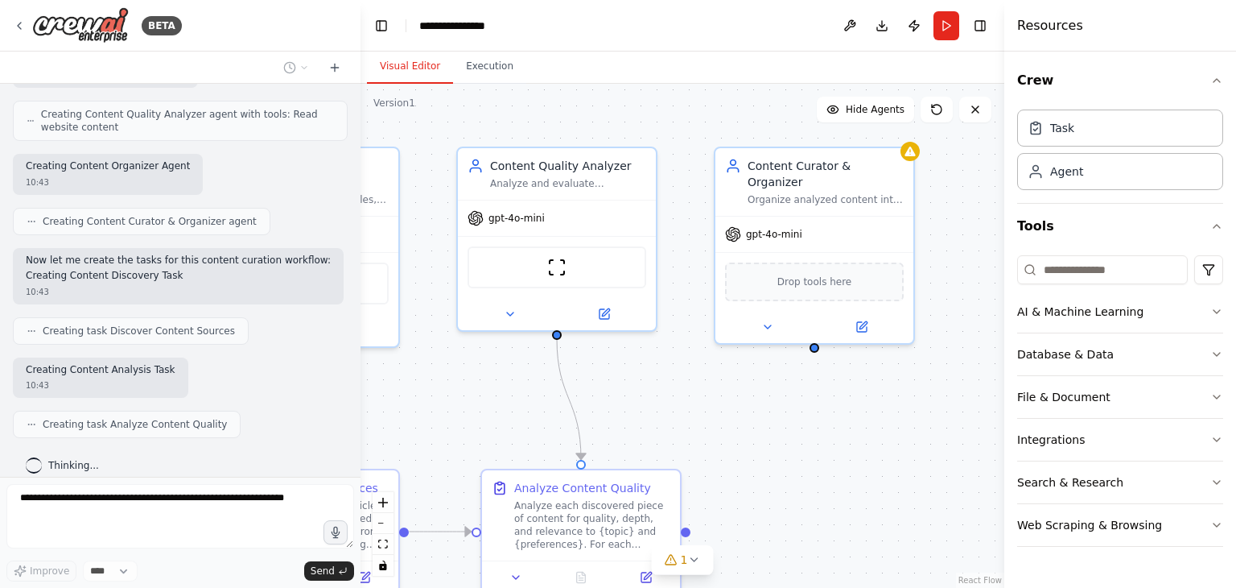
drag, startPoint x: 718, startPoint y: 445, endPoint x: 476, endPoint y: 427, distance: 242.9
click at [476, 427] on div ".deletable-edge-delete-btn { width: 20px; height: 20px; border: 0px solid #ffff…" at bounding box center [683, 336] width 644 height 504
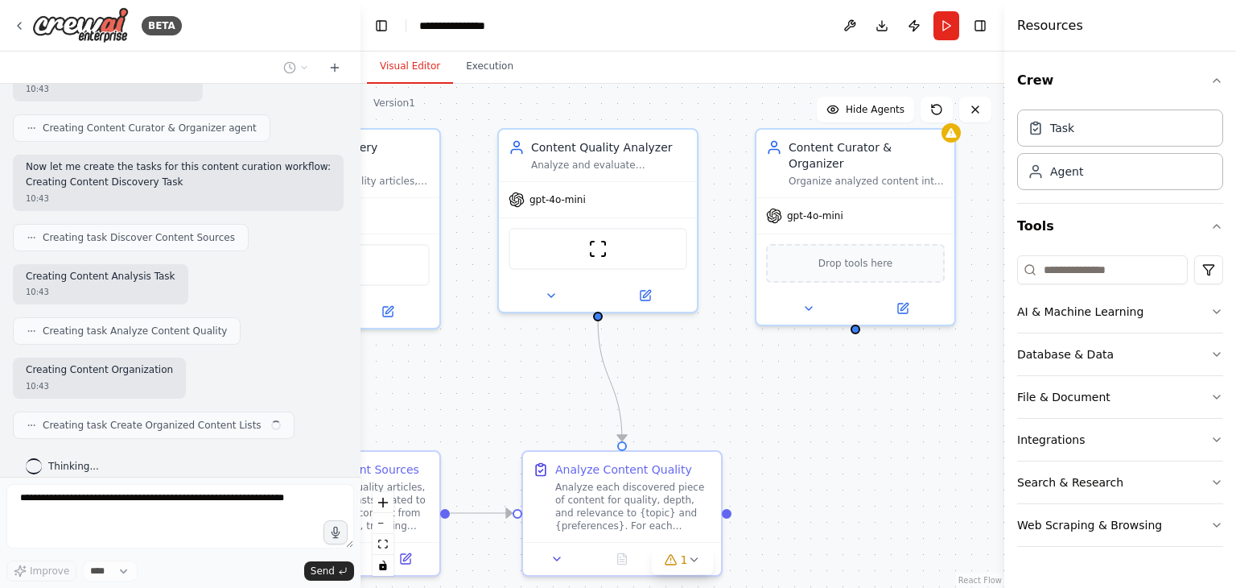
scroll to position [852, 0]
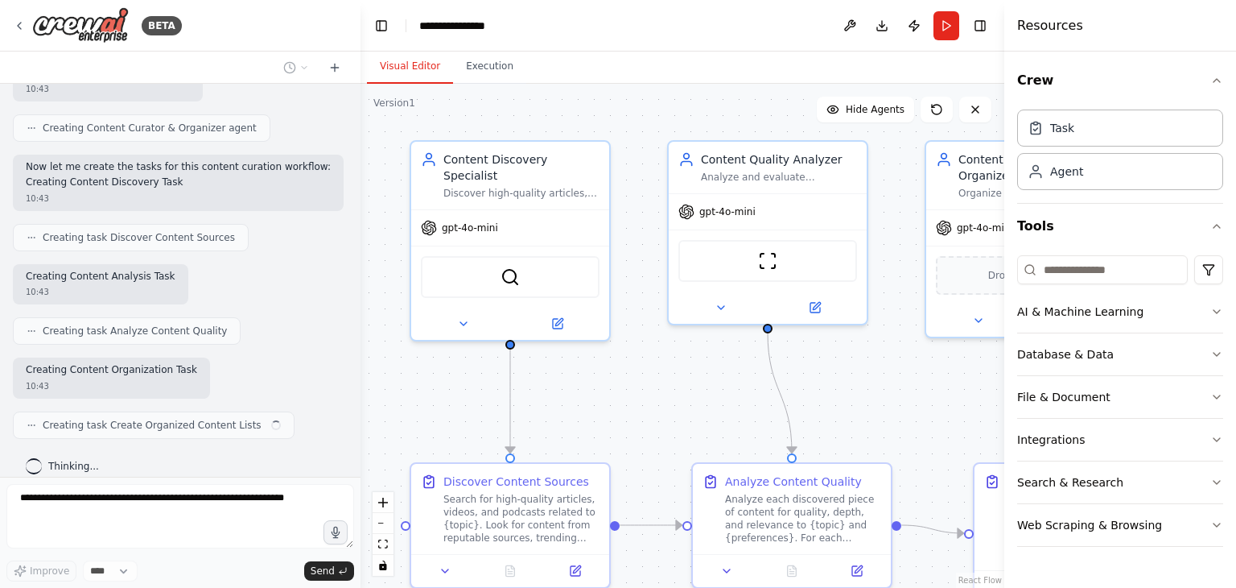
drag, startPoint x: 699, startPoint y: 407, endPoint x: 910, endPoint y: 401, distance: 211.0
click at [910, 401] on div ".deletable-edge-delete-btn { width: 20px; height: 20px; border: 0px solid #ffff…" at bounding box center [683, 336] width 644 height 504
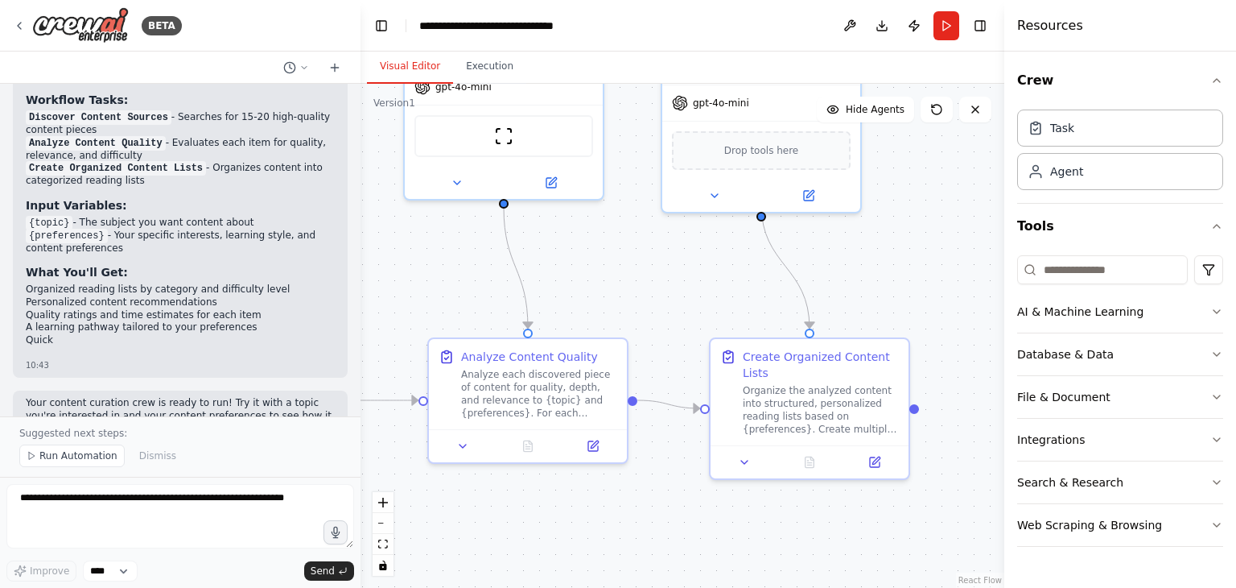
scroll to position [1603, 0]
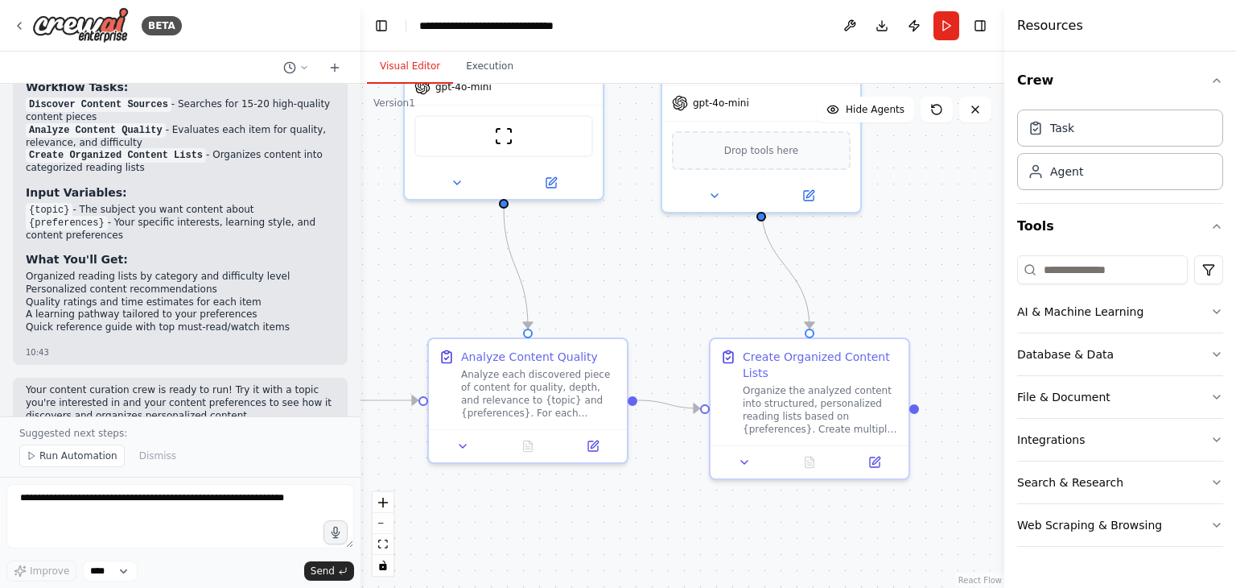
drag, startPoint x: 731, startPoint y: 373, endPoint x: 467, endPoint y: 248, distance: 292.0
click at [467, 248] on div ".deletable-edge-delete-btn { width: 20px; height: 20px; border: 0px solid #ffff…" at bounding box center [683, 336] width 644 height 504
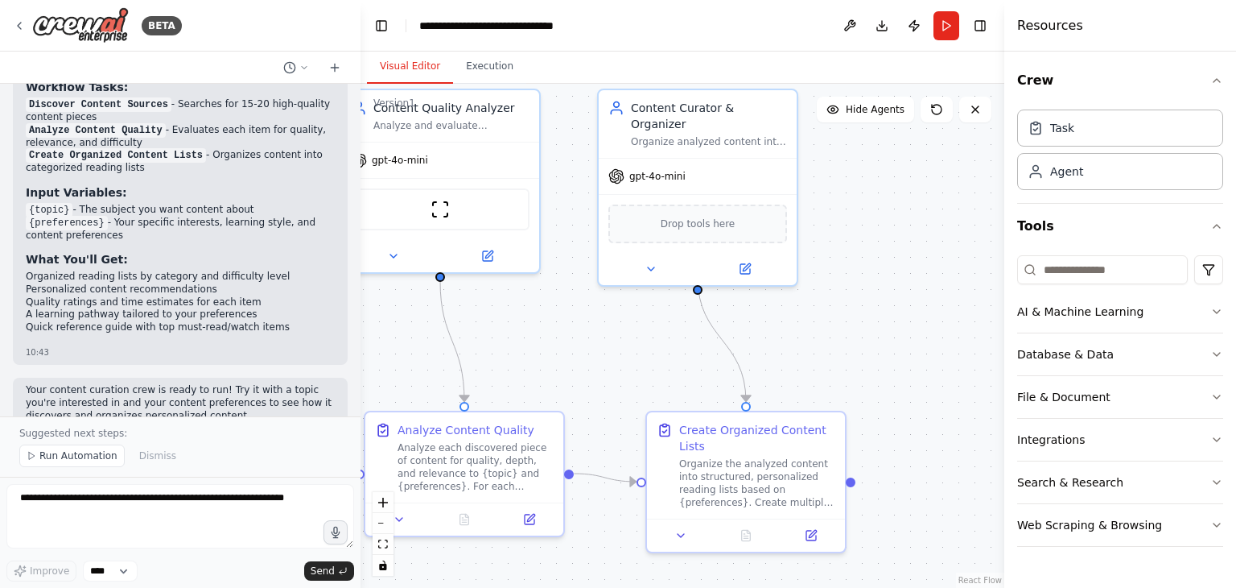
drag, startPoint x: 698, startPoint y: 276, endPoint x: 634, endPoint y: 349, distance: 97.0
click at [634, 349] on div ".deletable-edge-delete-btn { width: 20px; height: 20px; border: 0px solid #ffff…" at bounding box center [683, 336] width 644 height 504
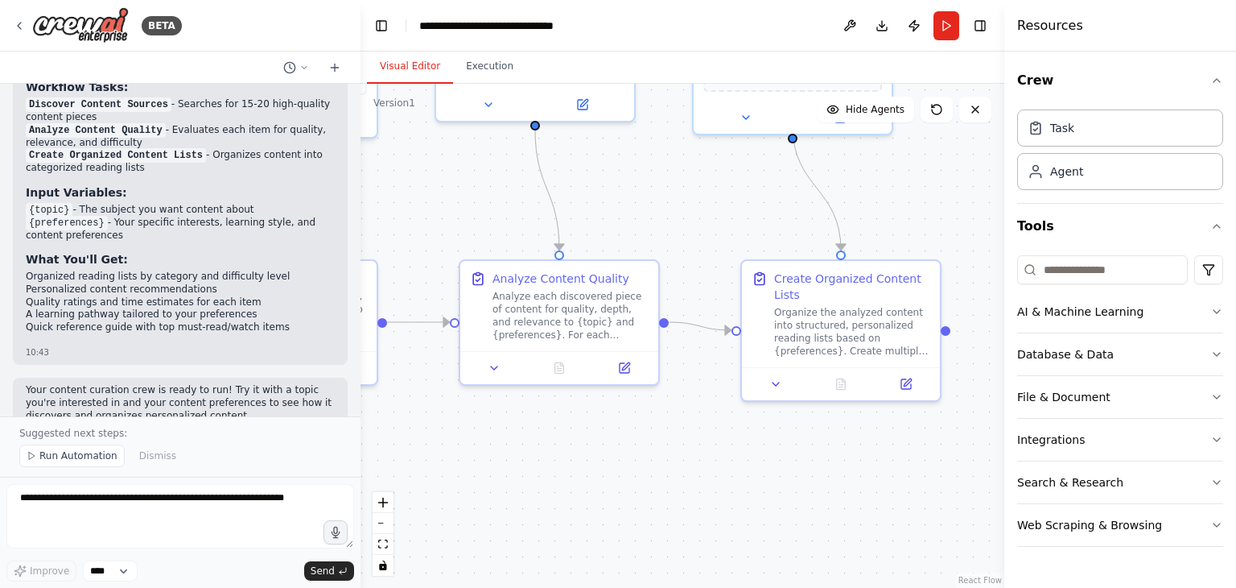
drag, startPoint x: 902, startPoint y: 326, endPoint x: 997, endPoint y: 175, distance: 178.7
click at [997, 175] on div ".deletable-edge-delete-btn { width: 20px; height: 20px; border: 0px solid #ffff…" at bounding box center [683, 336] width 644 height 504
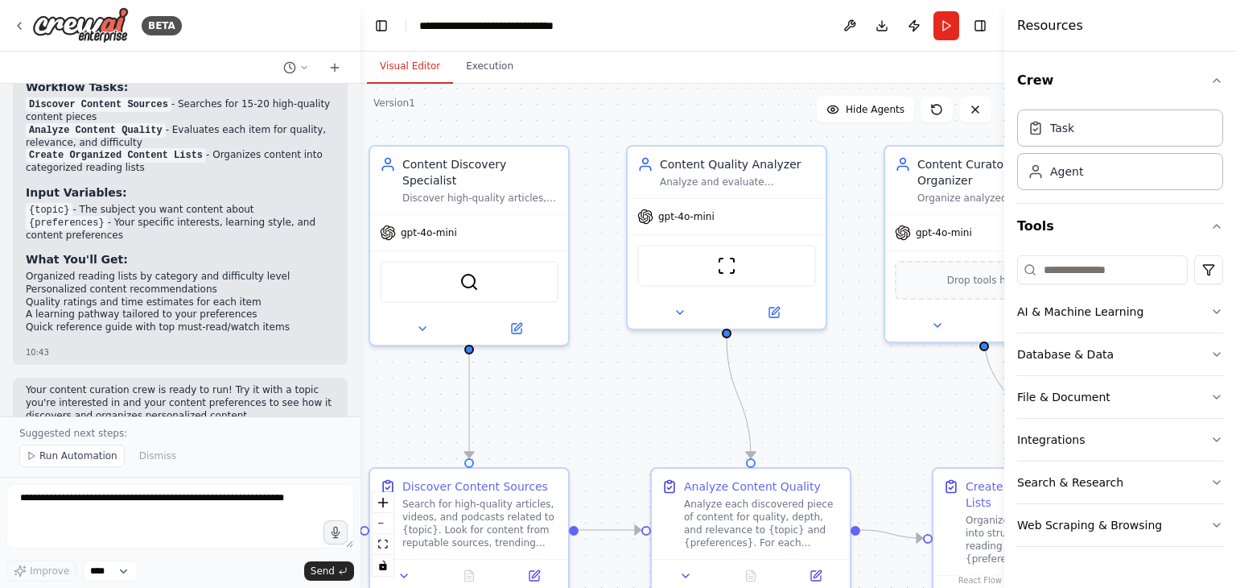
drag, startPoint x: 480, startPoint y: 184, endPoint x: 671, endPoint y: 392, distance: 282.5
click at [671, 392] on div ".deletable-edge-delete-btn { width: 20px; height: 20px; border: 0px solid #ffff…" at bounding box center [683, 336] width 644 height 504
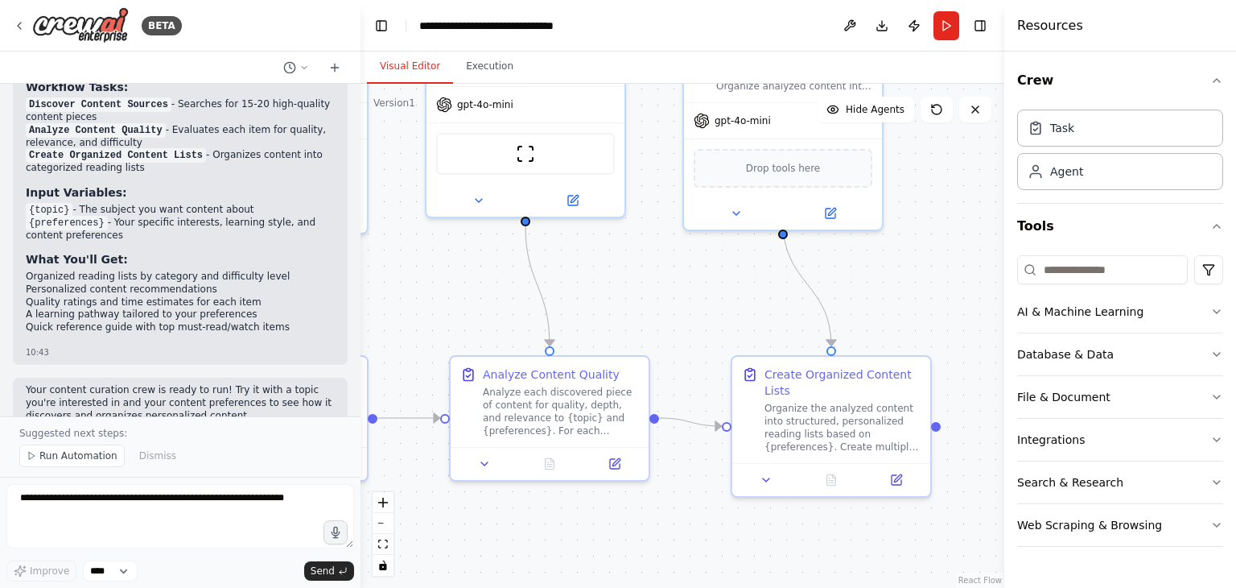
drag, startPoint x: 671, startPoint y: 392, endPoint x: 470, endPoint y: 280, distance: 230.3
click at [470, 280] on div ".deletable-edge-delete-btn { width: 20px; height: 20px; border: 0px solid #ffff…" at bounding box center [683, 336] width 644 height 504
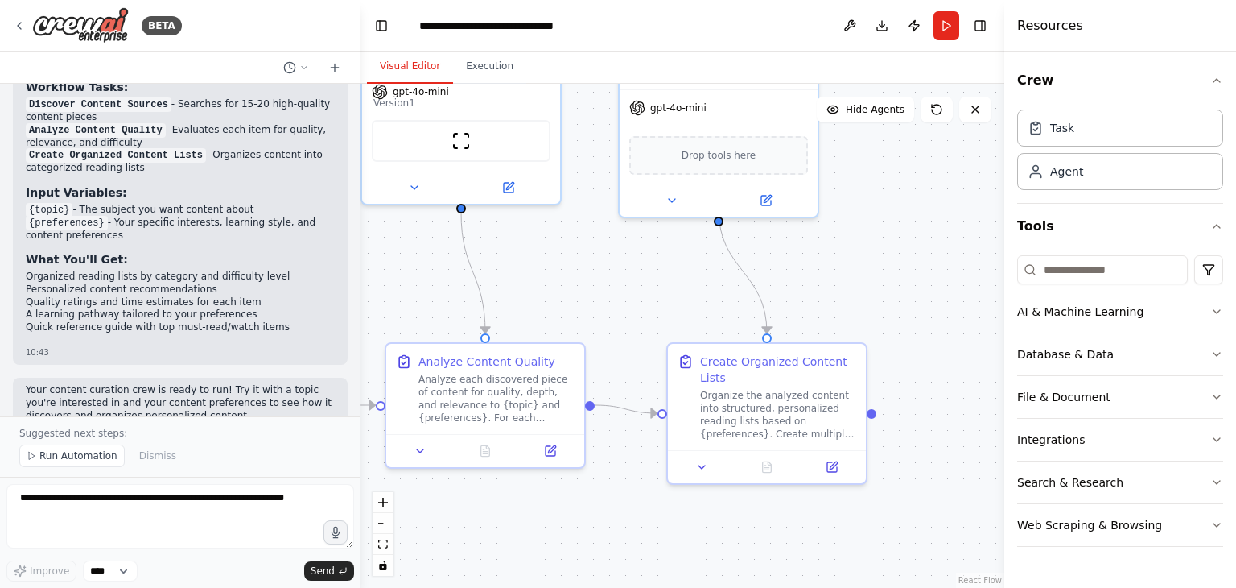
drag, startPoint x: 674, startPoint y: 291, endPoint x: 609, endPoint y: 279, distance: 65.7
click at [609, 279] on div ".deletable-edge-delete-btn { width: 20px; height: 20px; border: 0px solid #ffff…" at bounding box center [683, 336] width 644 height 504
click at [30, 19] on div "BETA" at bounding box center [97, 25] width 169 height 36
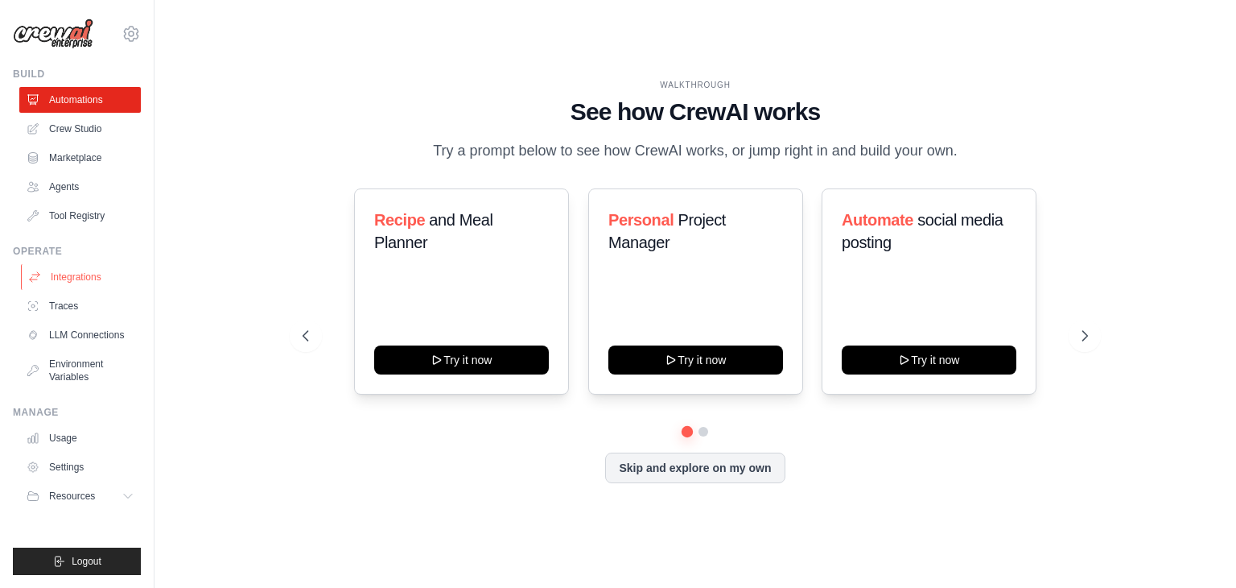
click at [86, 278] on link "Integrations" at bounding box center [82, 277] width 122 height 26
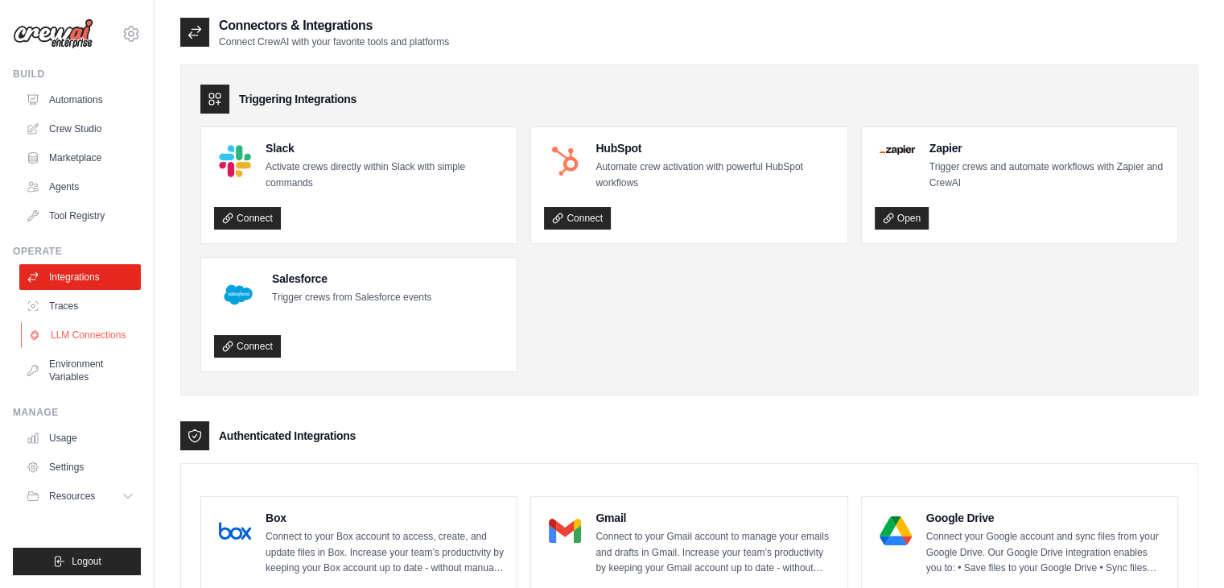
click at [98, 339] on link "LLM Connections" at bounding box center [82, 335] width 122 height 26
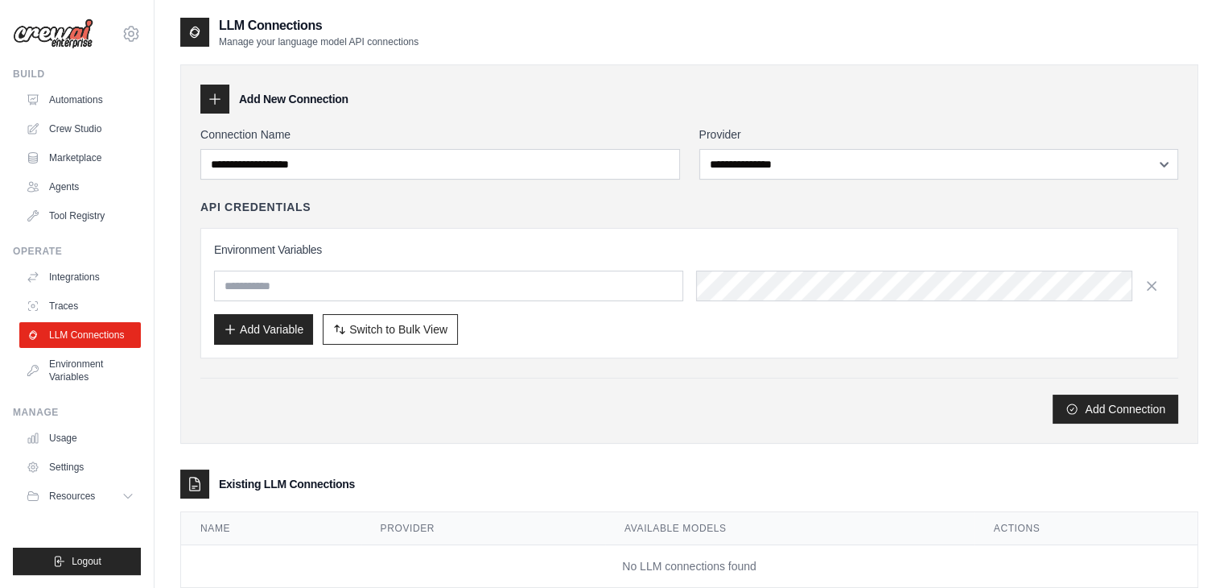
drag, startPoint x: 471, startPoint y: 405, endPoint x: 483, endPoint y: 388, distance: 20.8
click at [483, 388] on div "Add Connection" at bounding box center [689, 401] width 978 height 46
click at [86, 152] on link "Marketplace" at bounding box center [82, 158] width 122 height 26
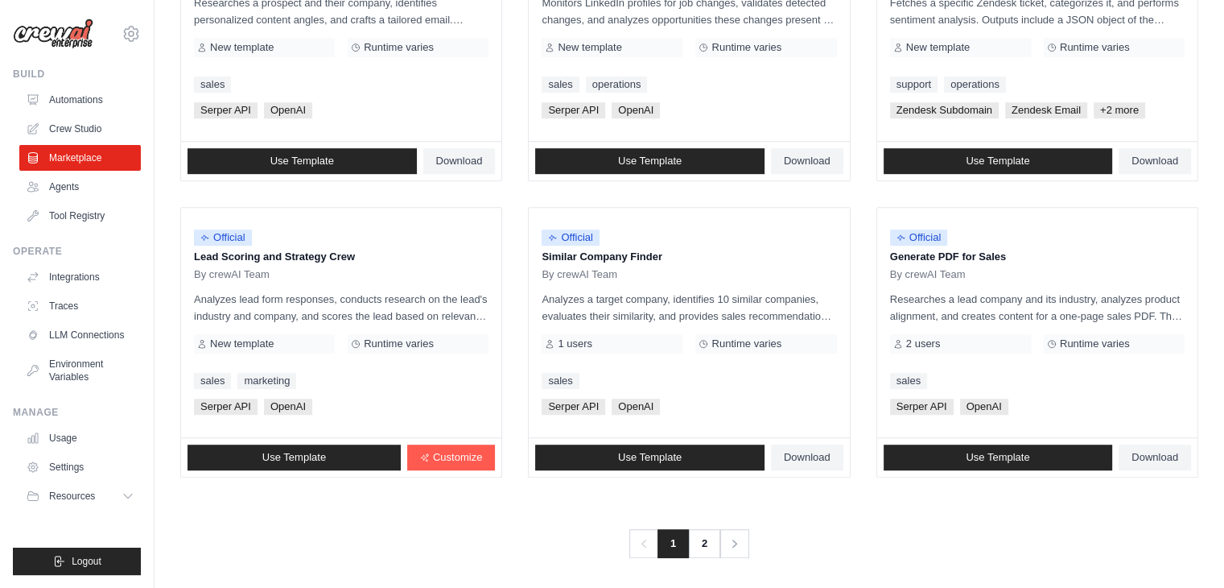
scroll to position [902, 0]
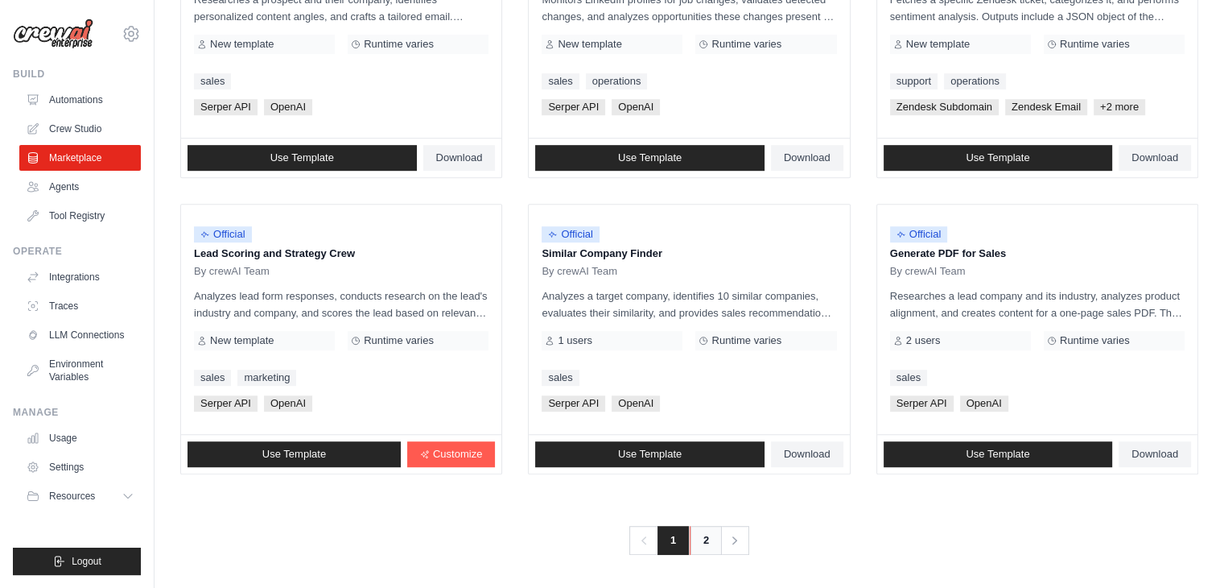
click at [701, 532] on link "2" at bounding box center [706, 540] width 32 height 29
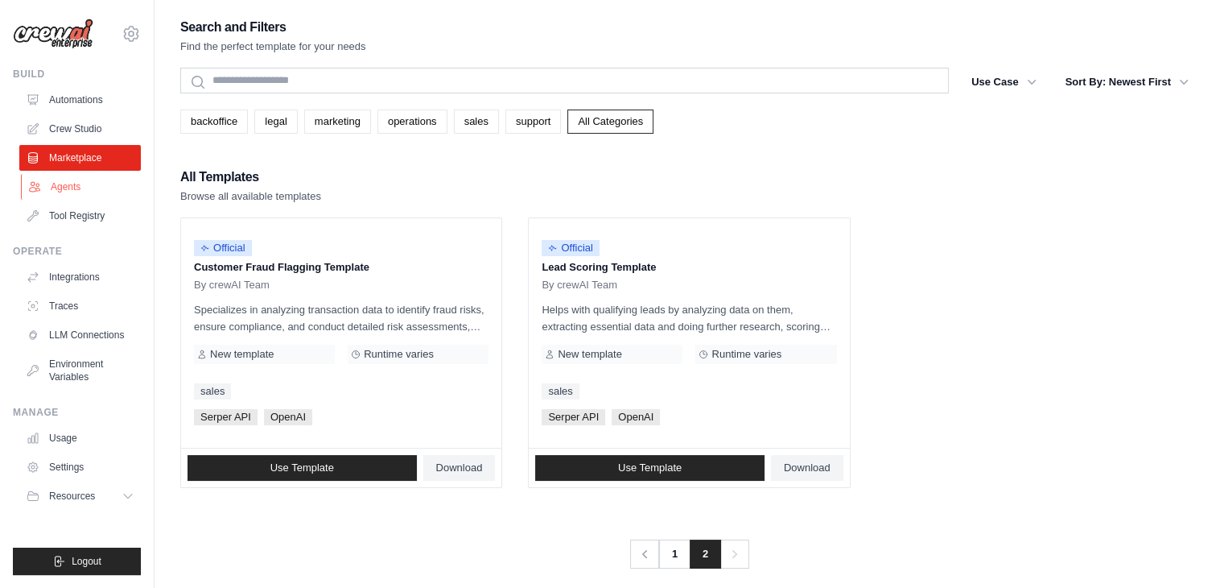
click at [47, 185] on link "Agents" at bounding box center [82, 187] width 122 height 26
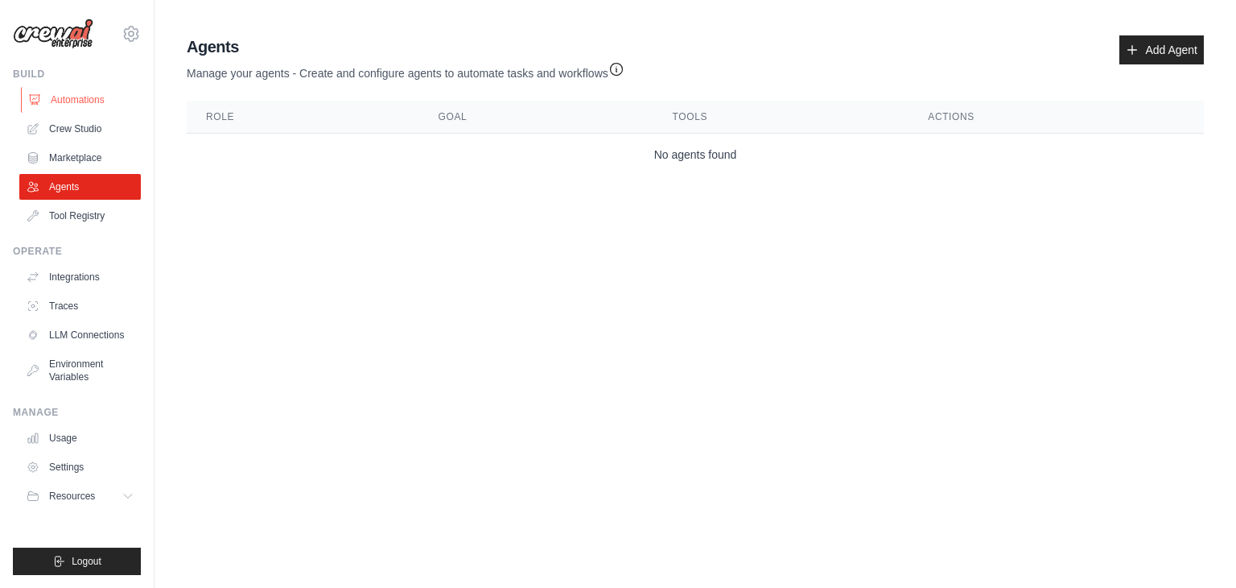
click at [73, 101] on link "Automations" at bounding box center [82, 100] width 122 height 26
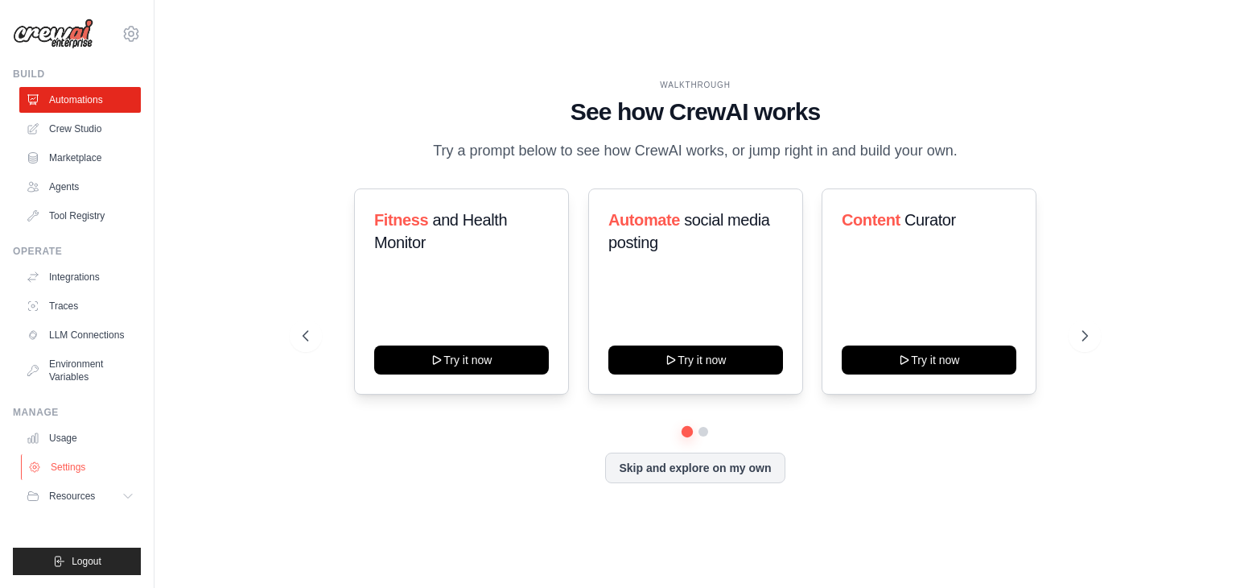
click at [67, 470] on link "Settings" at bounding box center [82, 467] width 122 height 26
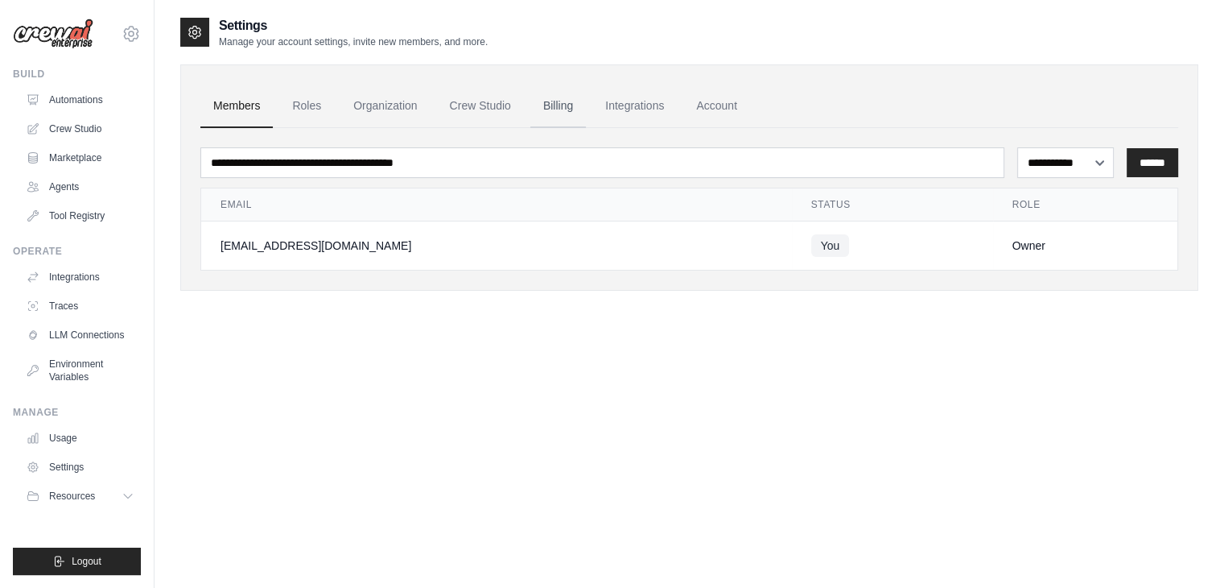
click at [559, 104] on link "Billing" at bounding box center [558, 106] width 56 height 43
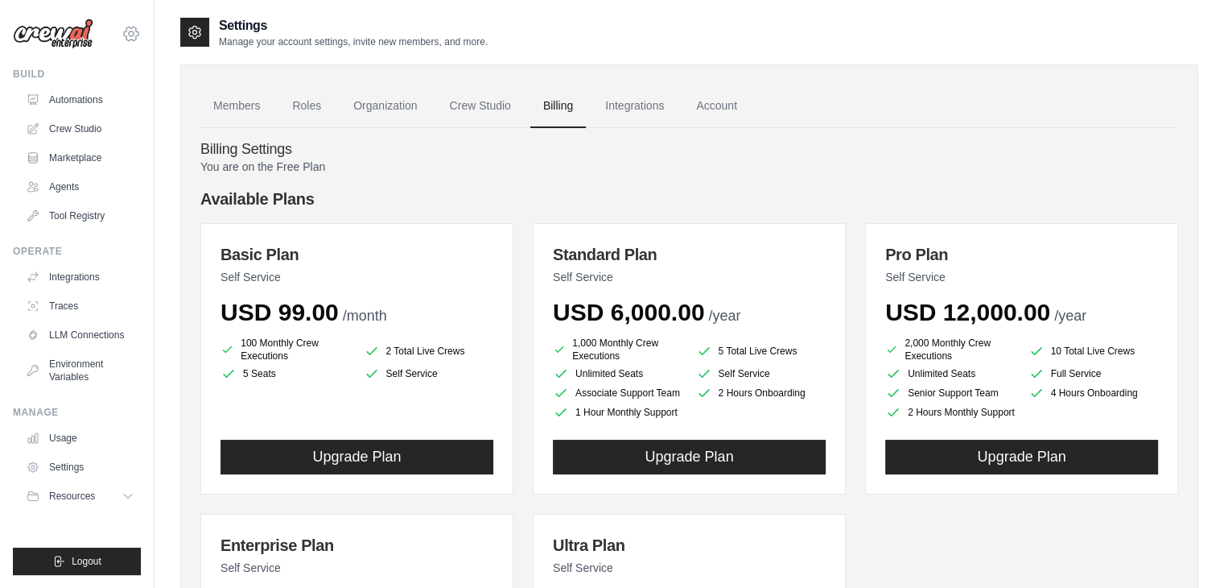
click at [125, 35] on icon at bounding box center [131, 34] width 14 height 14
click at [117, 104] on link "Settings" at bounding box center [131, 108] width 142 height 29
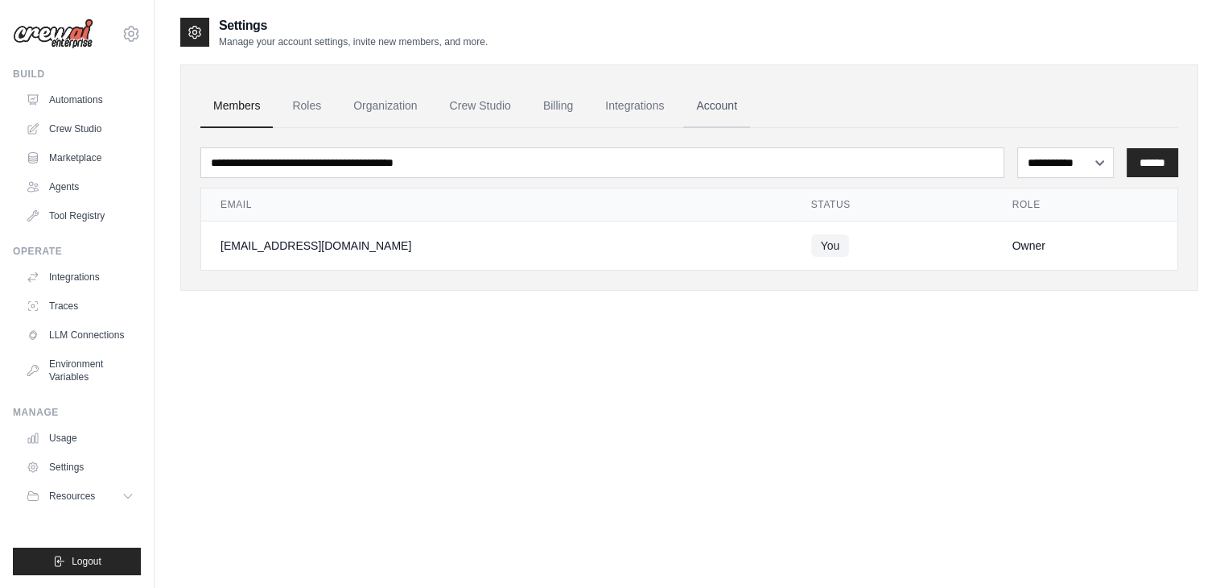
click at [708, 104] on link "Account" at bounding box center [716, 106] width 67 height 43
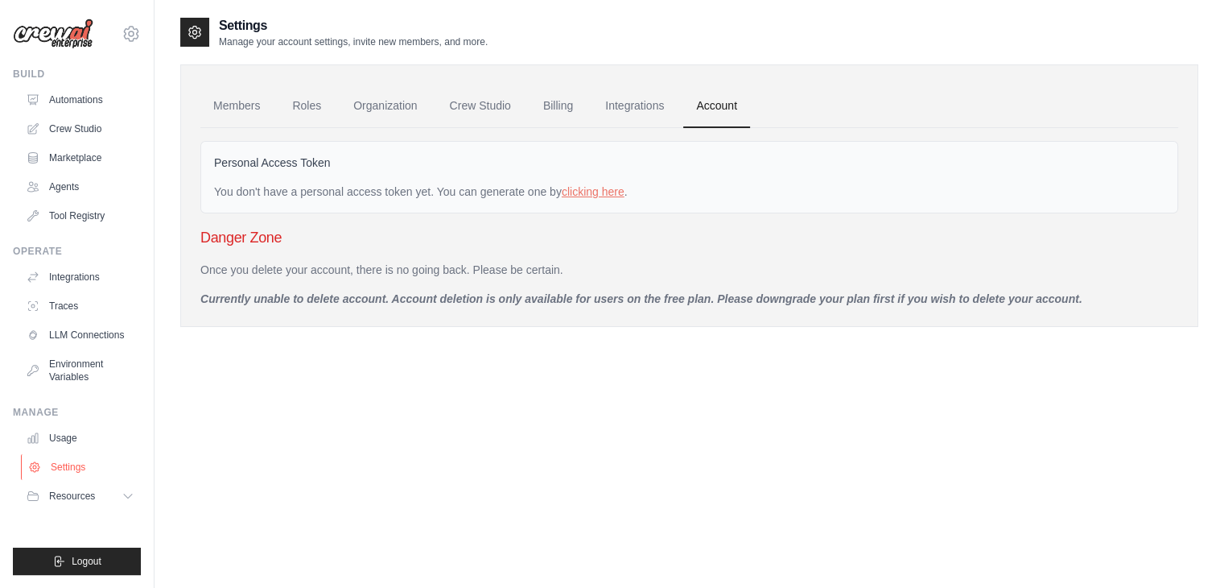
click at [68, 464] on link "Settings" at bounding box center [82, 467] width 122 height 26
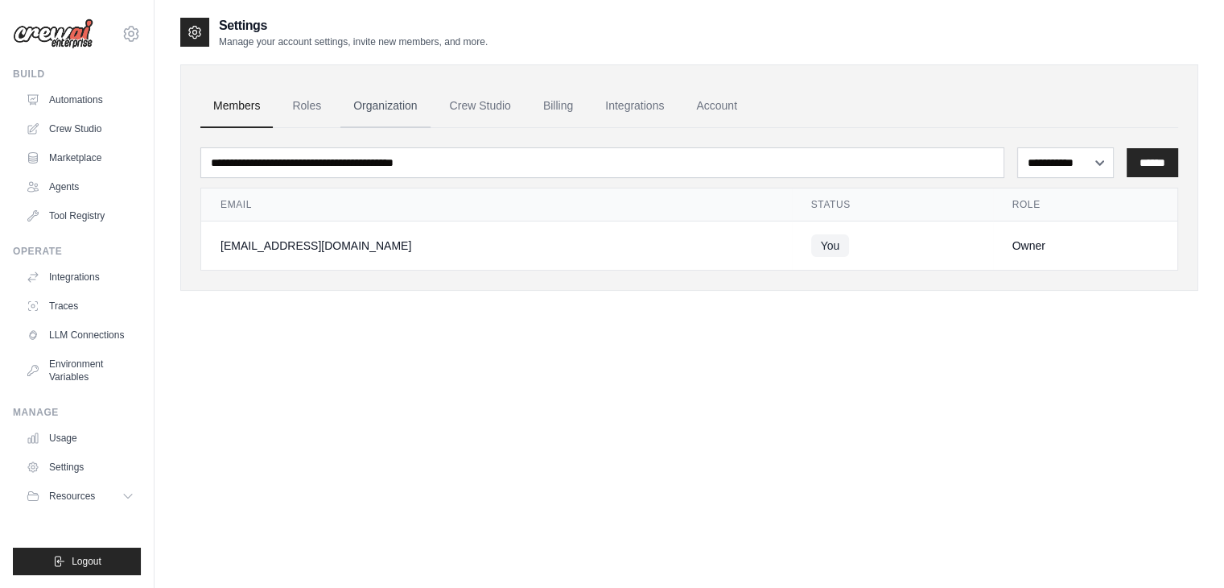
click at [375, 104] on link "Organization" at bounding box center [384, 106] width 89 height 43
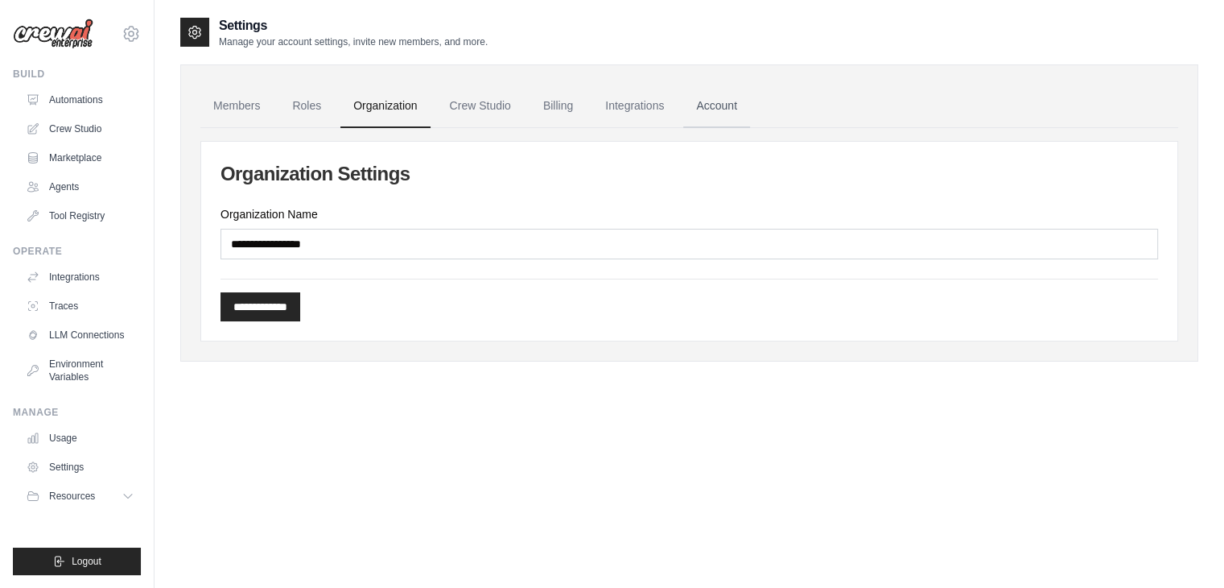
click at [719, 105] on link "Account" at bounding box center [716, 106] width 67 height 43
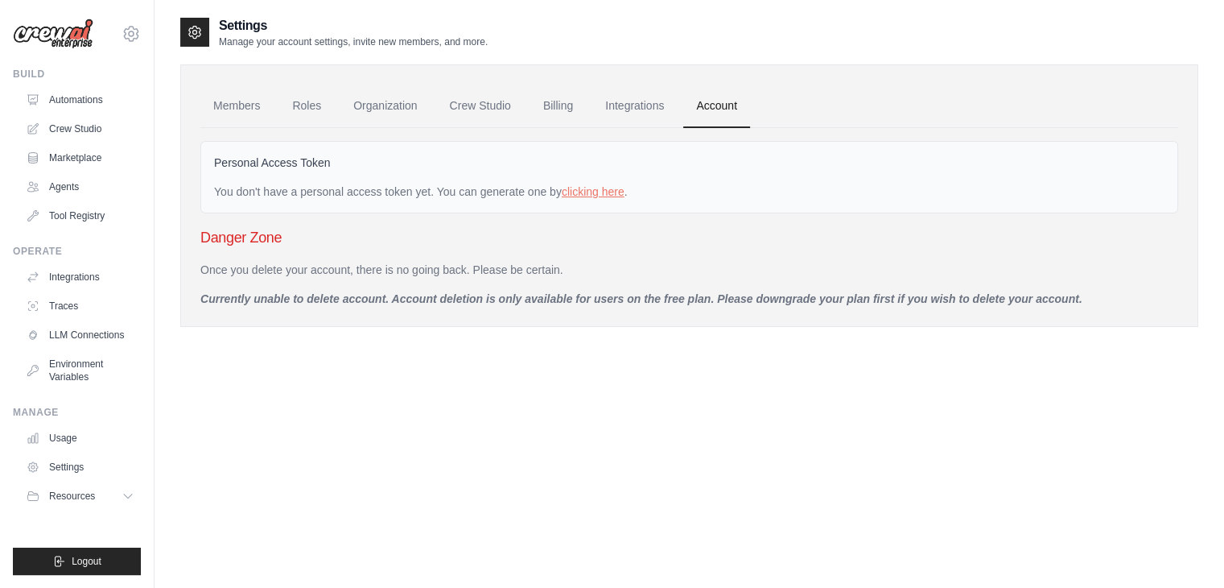
drag, startPoint x: 718, startPoint y: 300, endPoint x: 1082, endPoint y: 291, distance: 364.0
click at [1082, 291] on p "Currently unable to delete account. Account deletion is only available for user…" at bounding box center [689, 299] width 978 height 16
copy p "Please downgrade your plan first if you wish to delete your account."
click at [80, 220] on link "Tool Registry" at bounding box center [82, 216] width 122 height 26
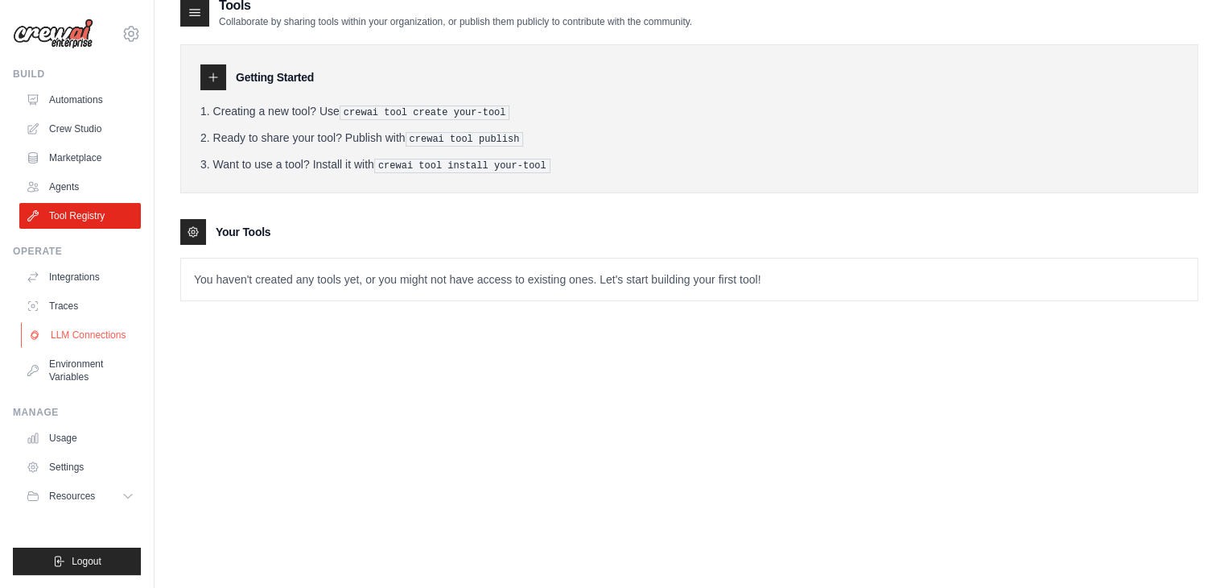
scroll to position [32, 0]
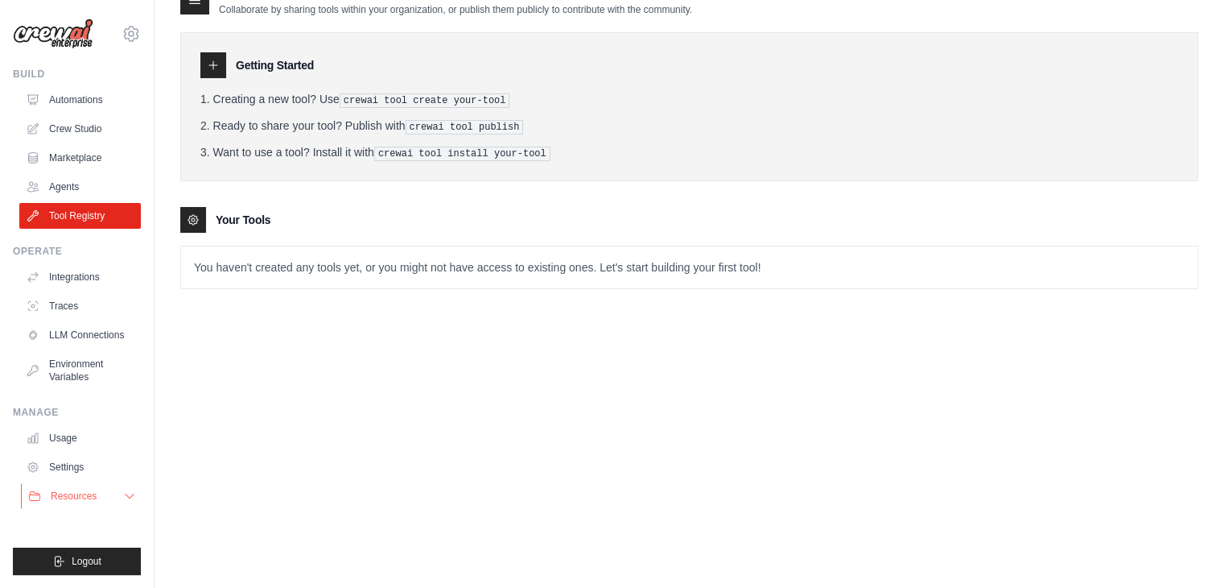
click at [130, 496] on icon at bounding box center [129, 495] width 13 height 13
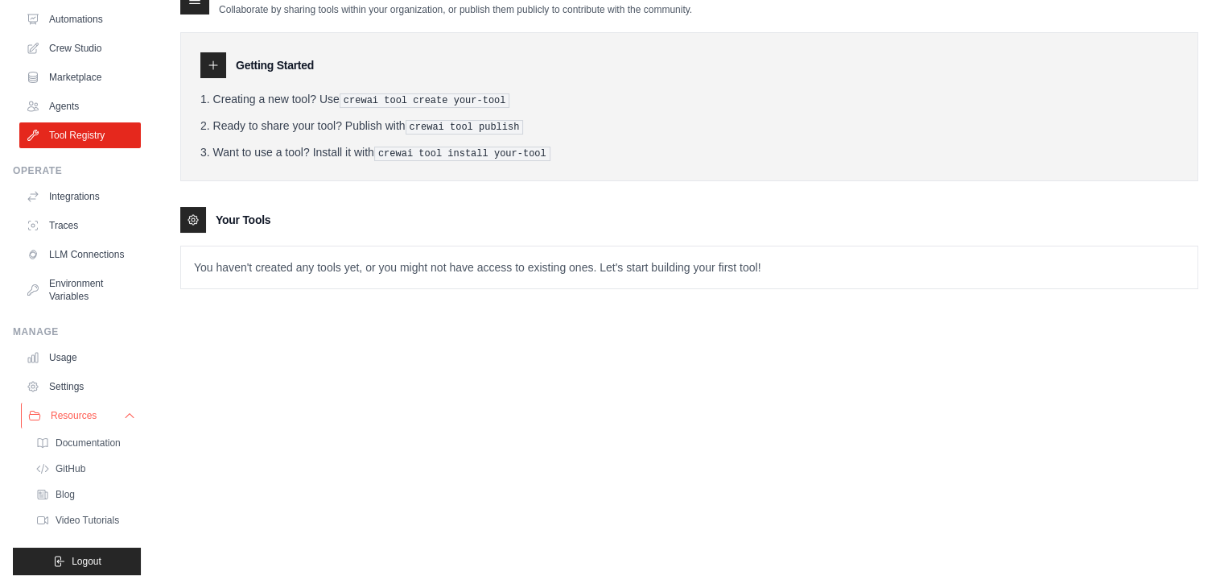
scroll to position [93, 0]
click at [61, 393] on link "Settings" at bounding box center [82, 387] width 122 height 26
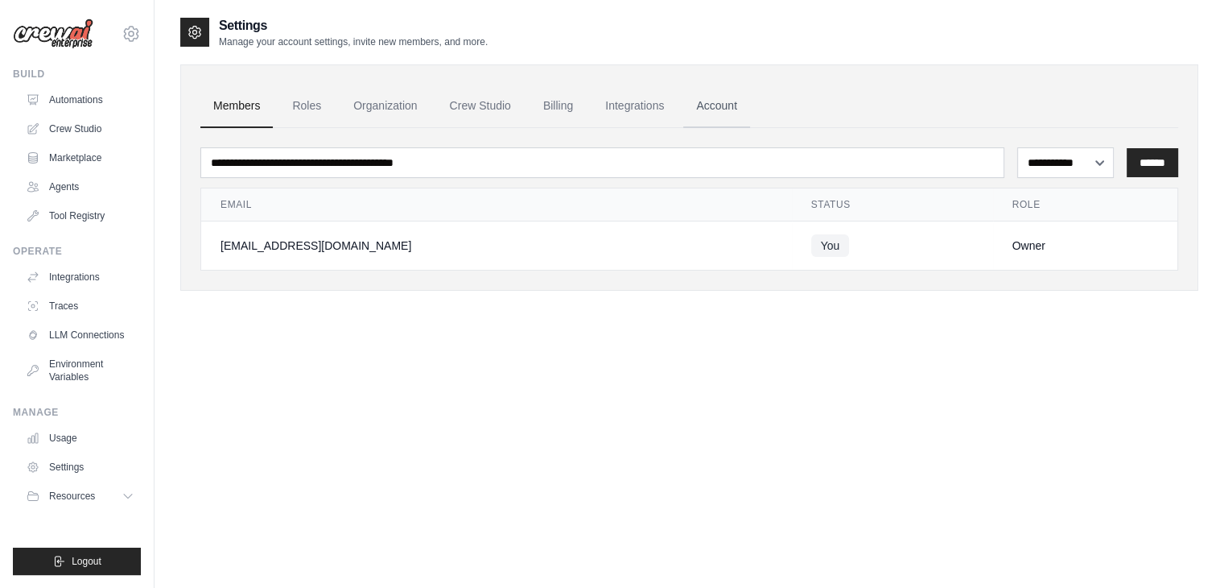
click at [725, 104] on link "Account" at bounding box center [716, 106] width 67 height 43
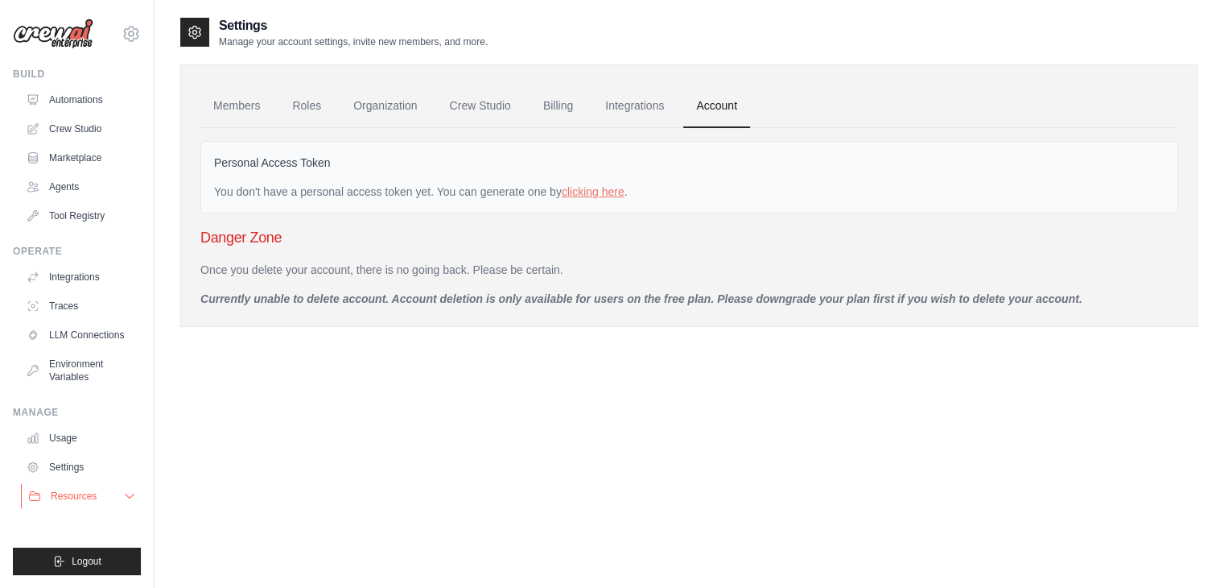
click at [123, 494] on icon at bounding box center [129, 495] width 13 height 13
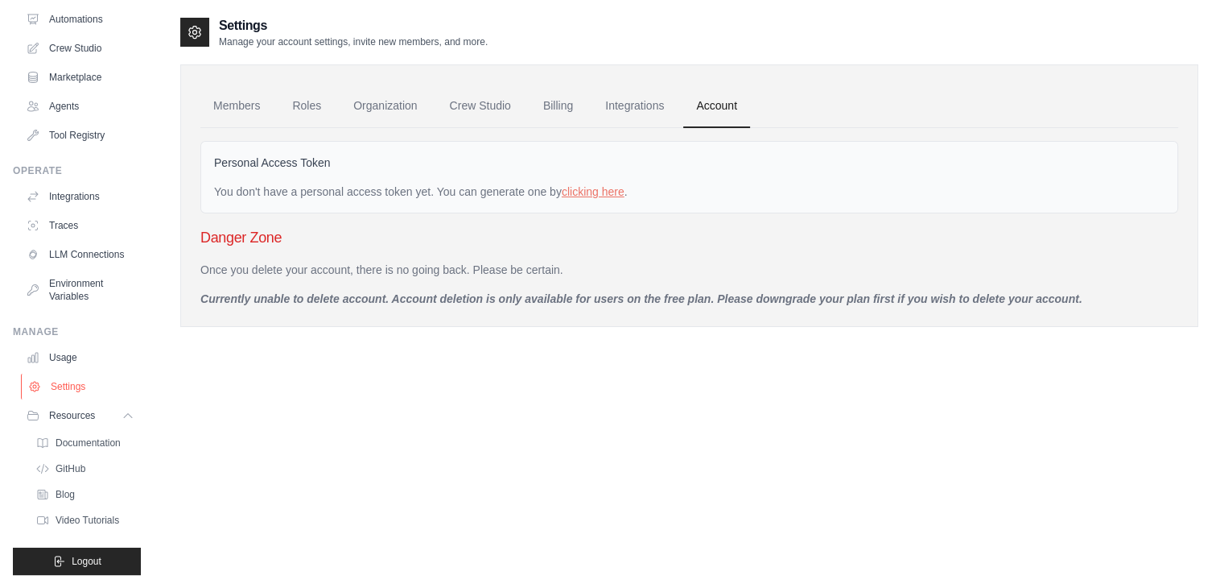
scroll to position [93, 0]
click at [72, 500] on span "Blog" at bounding box center [66, 494] width 19 height 13
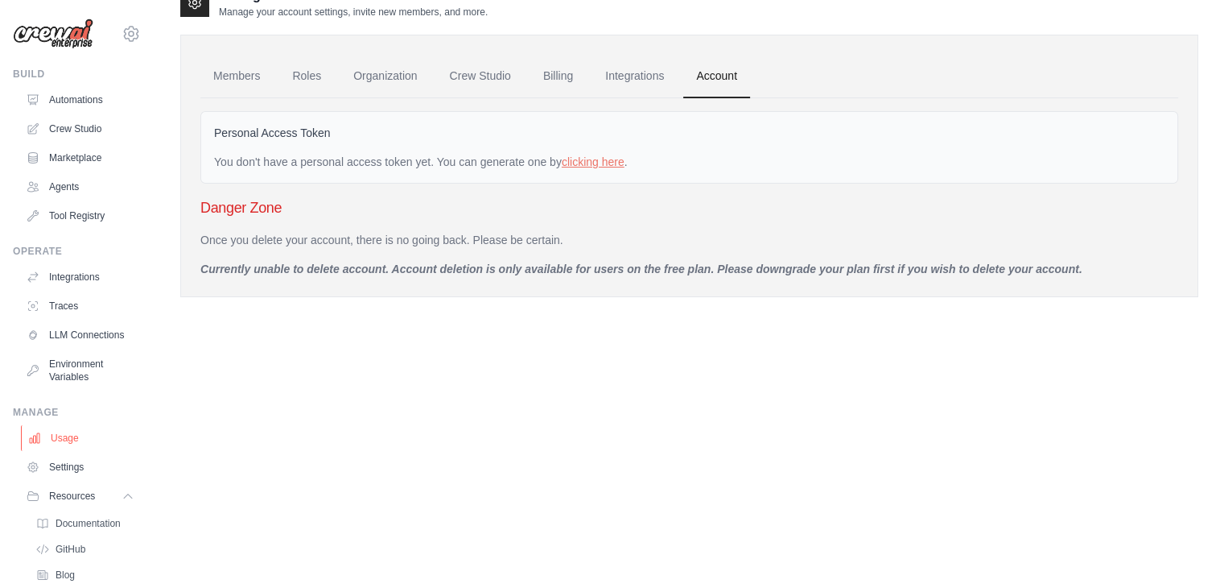
scroll to position [0, 0]
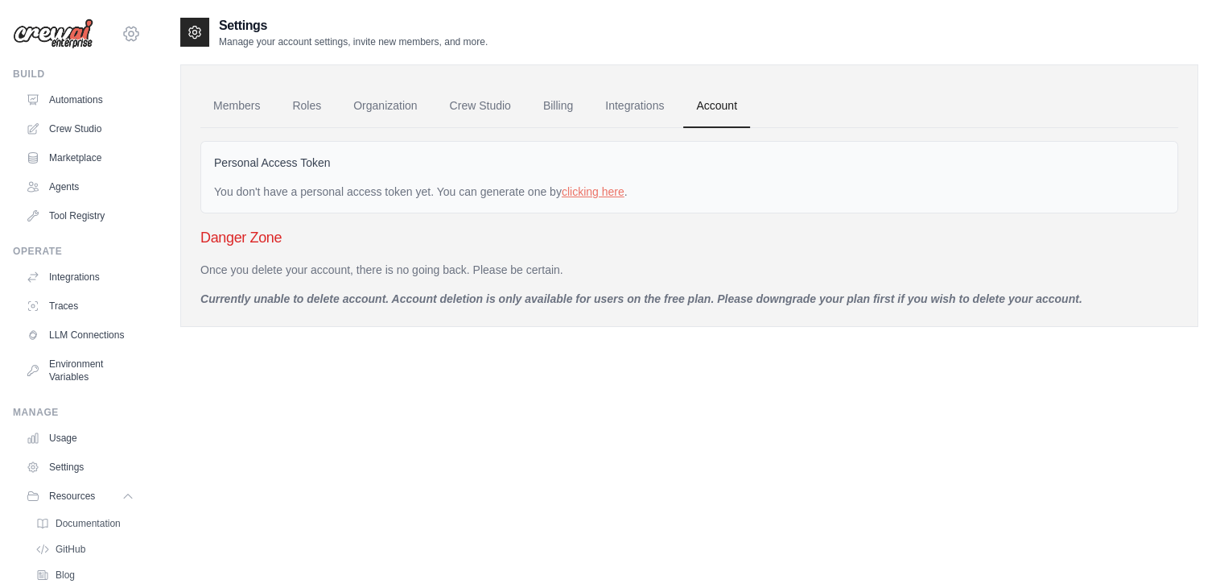
click at [129, 35] on icon at bounding box center [131, 33] width 5 height 5
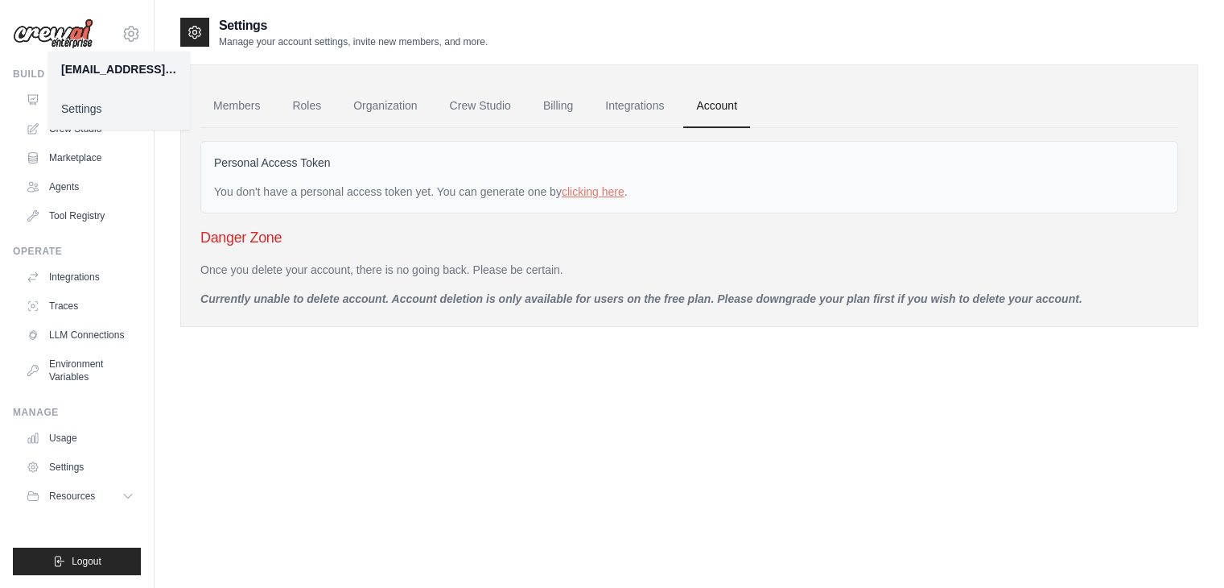
click at [94, 115] on link "Settings" at bounding box center [119, 108] width 142 height 29
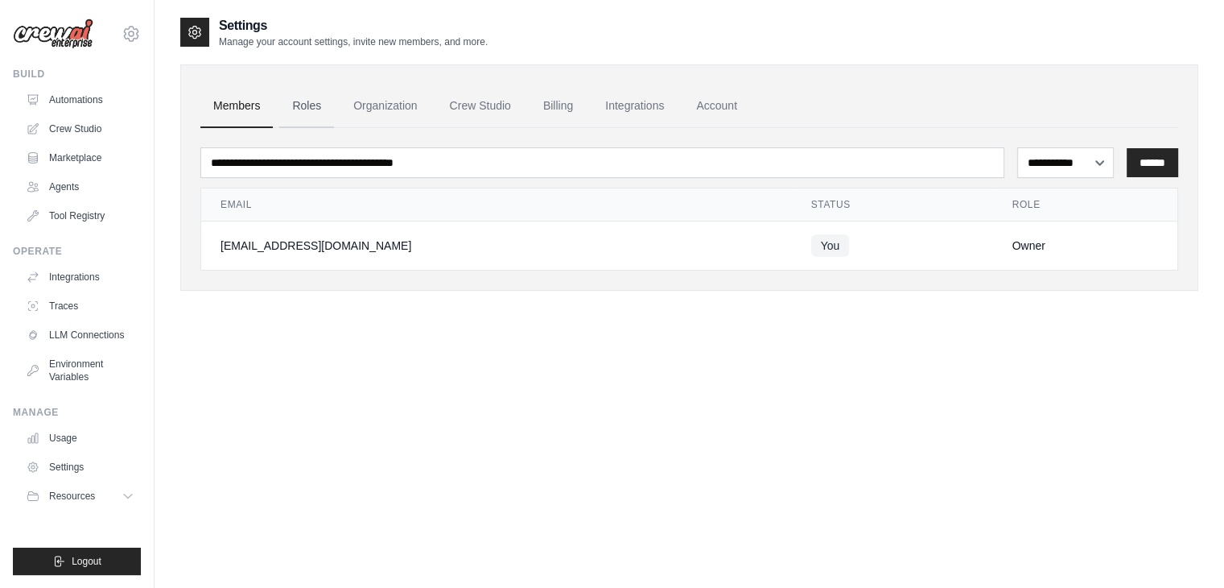
click at [302, 105] on link "Roles" at bounding box center [306, 106] width 55 height 43
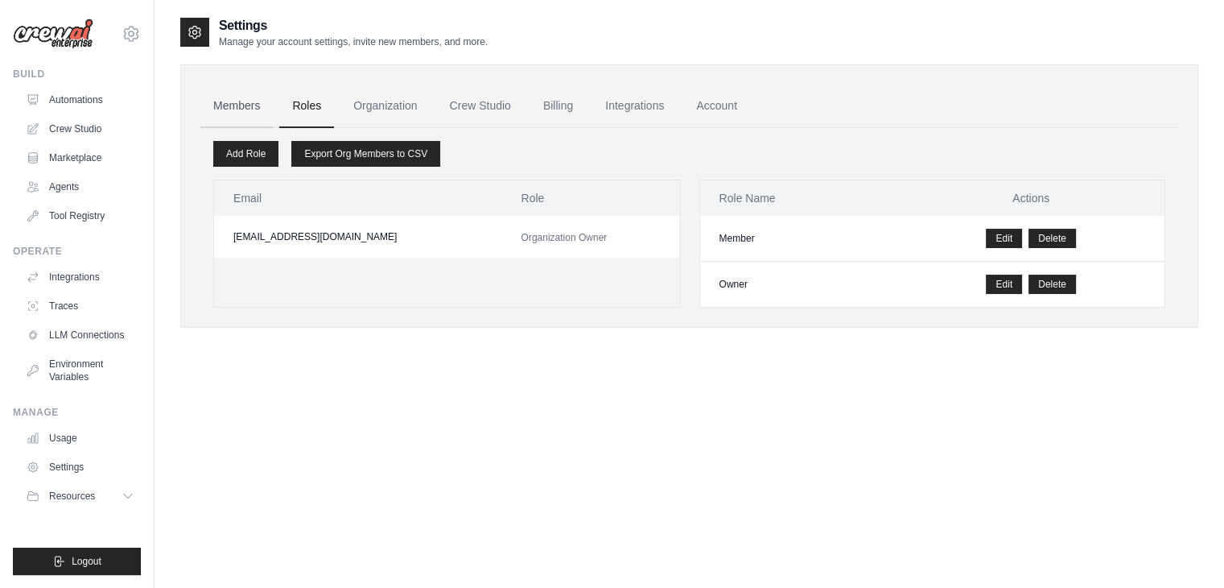
click at [241, 110] on link "Members" at bounding box center [236, 106] width 72 height 43
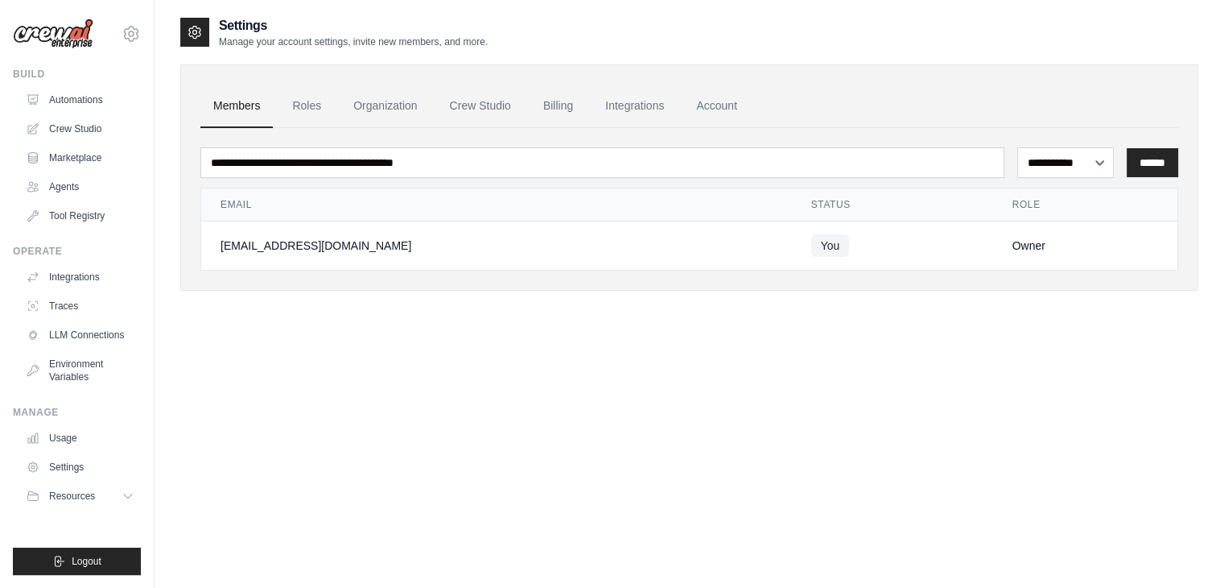
click at [304, 241] on div "[EMAIL_ADDRESS][DOMAIN_NAME]" at bounding box center [497, 245] width 552 height 16
click at [398, 246] on div "[EMAIL_ADDRESS][DOMAIN_NAME]" at bounding box center [497, 245] width 552 height 16
click at [303, 111] on link "Roles" at bounding box center [306, 106] width 55 height 43
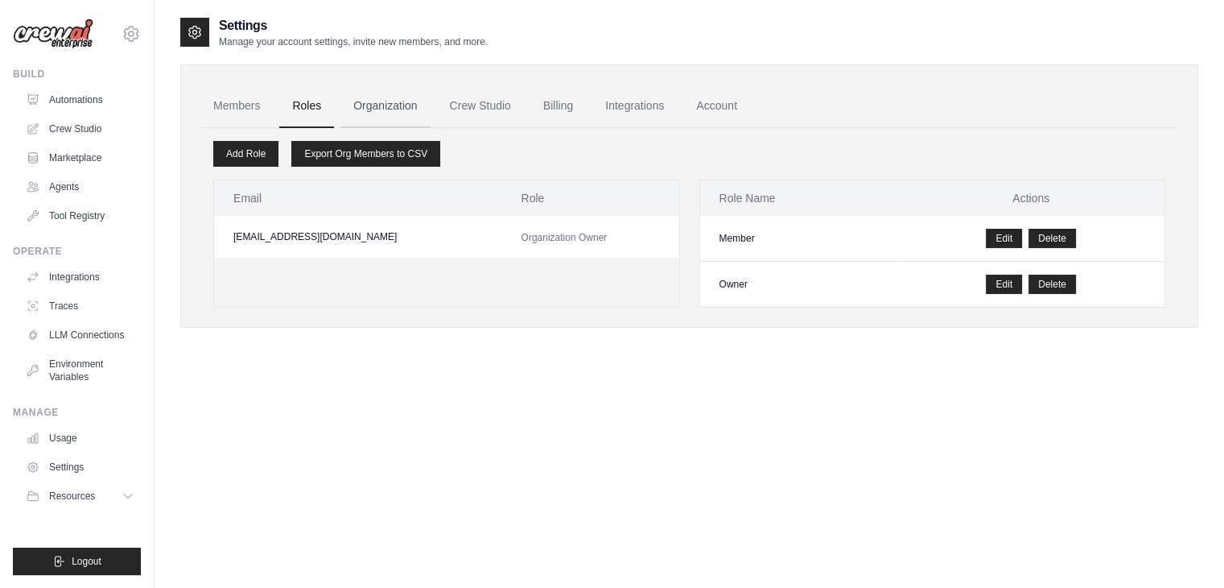
click at [415, 101] on link "Organization" at bounding box center [384, 106] width 89 height 43
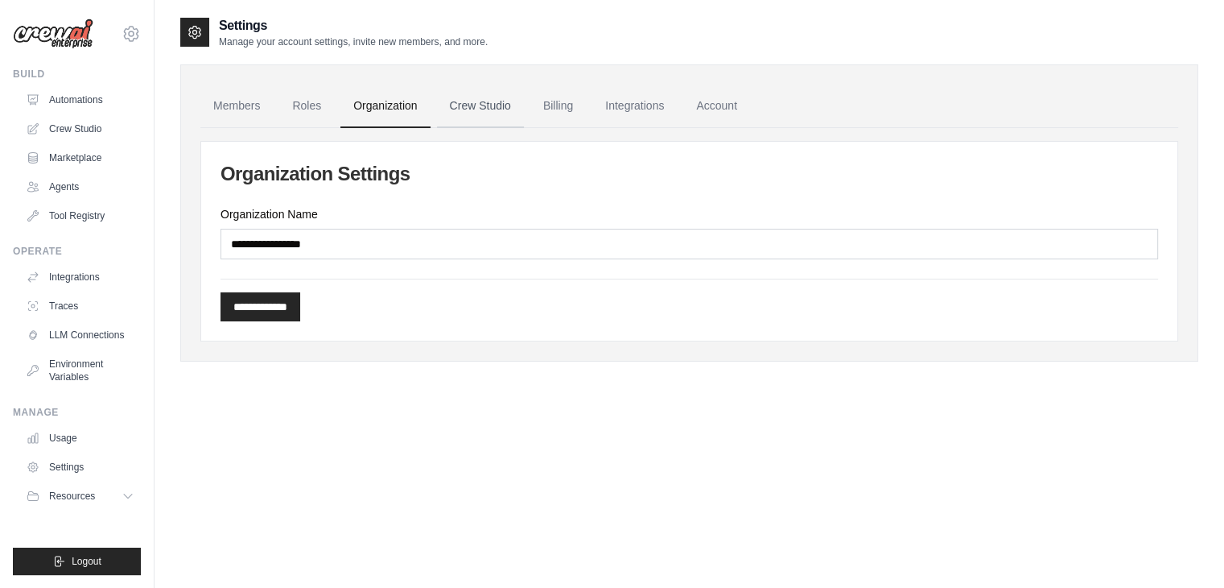
click at [468, 107] on link "Crew Studio" at bounding box center [480, 106] width 87 height 43
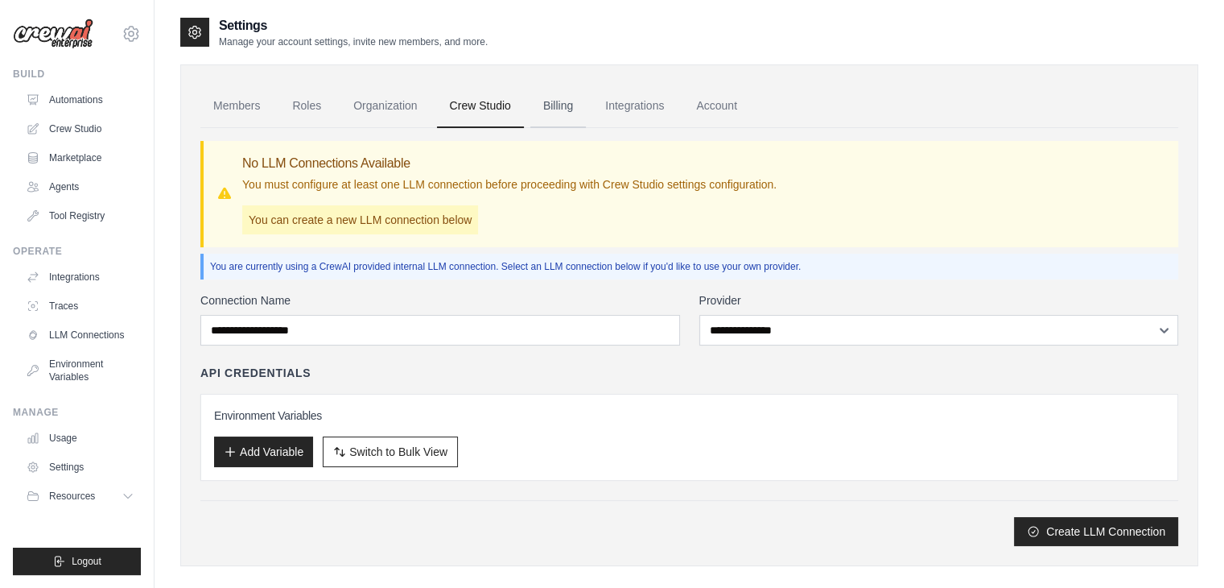
click at [572, 110] on link "Billing" at bounding box center [558, 106] width 56 height 43
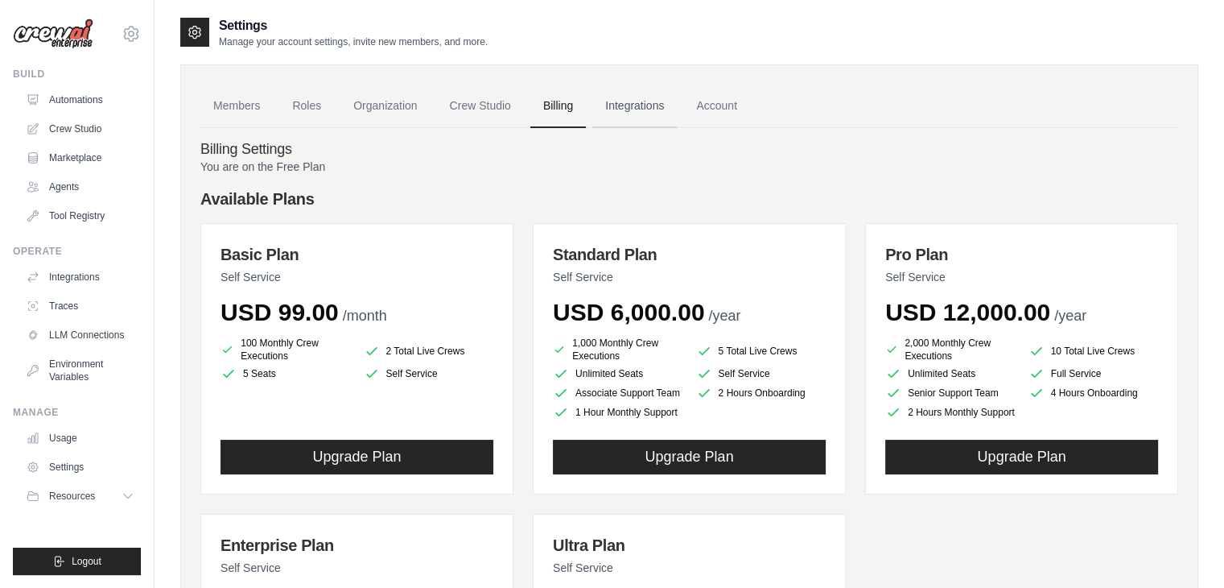
click at [634, 99] on link "Integrations" at bounding box center [634, 106] width 85 height 43
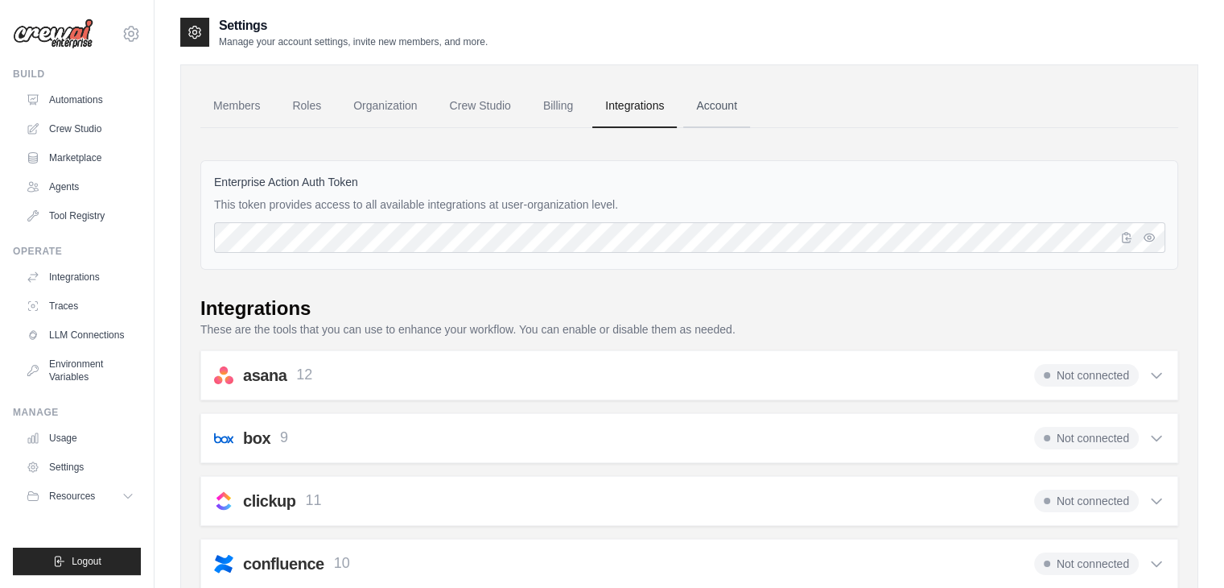
click at [704, 113] on link "Account" at bounding box center [716, 106] width 67 height 43
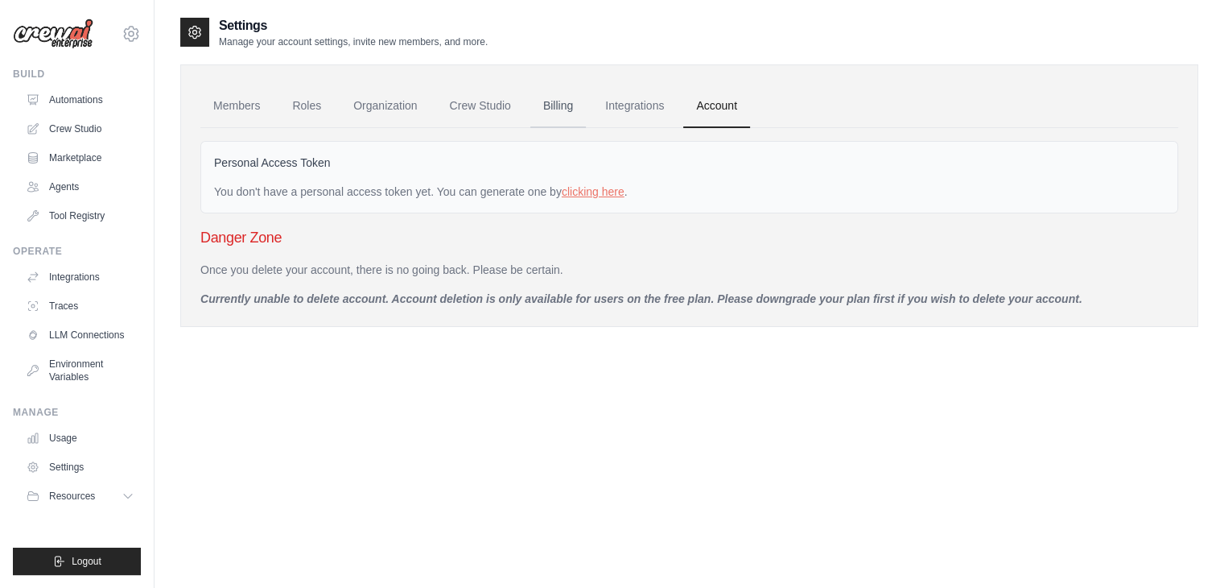
click at [544, 107] on link "Billing" at bounding box center [558, 106] width 56 height 43
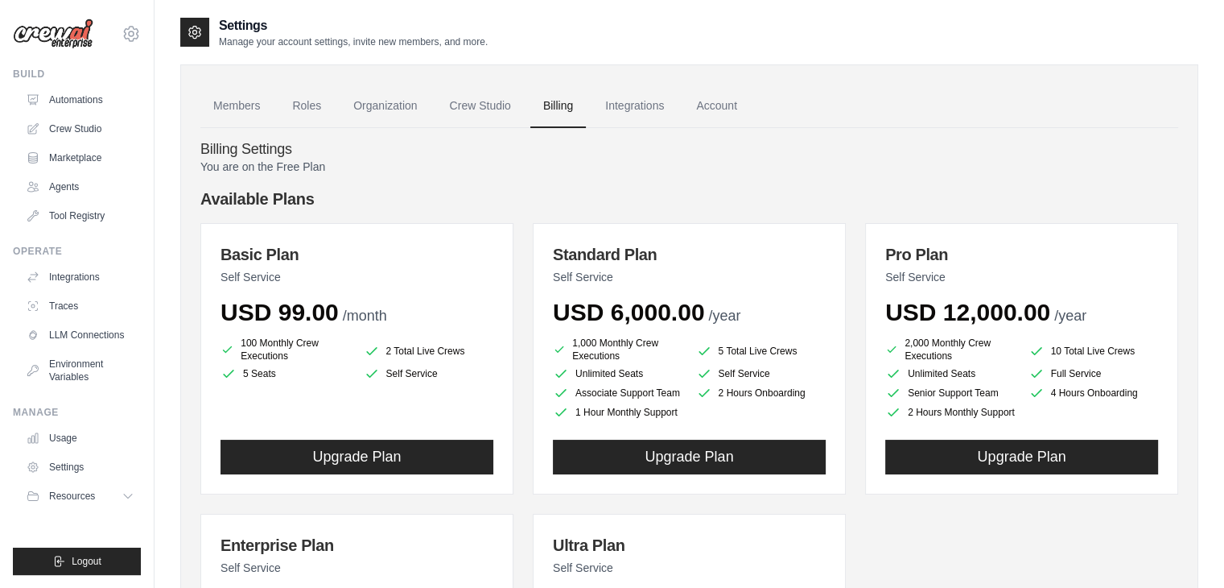
click at [802, 147] on h4 "Billing Settings" at bounding box center [689, 150] width 978 height 18
click at [712, 109] on link "Account" at bounding box center [716, 106] width 67 height 43
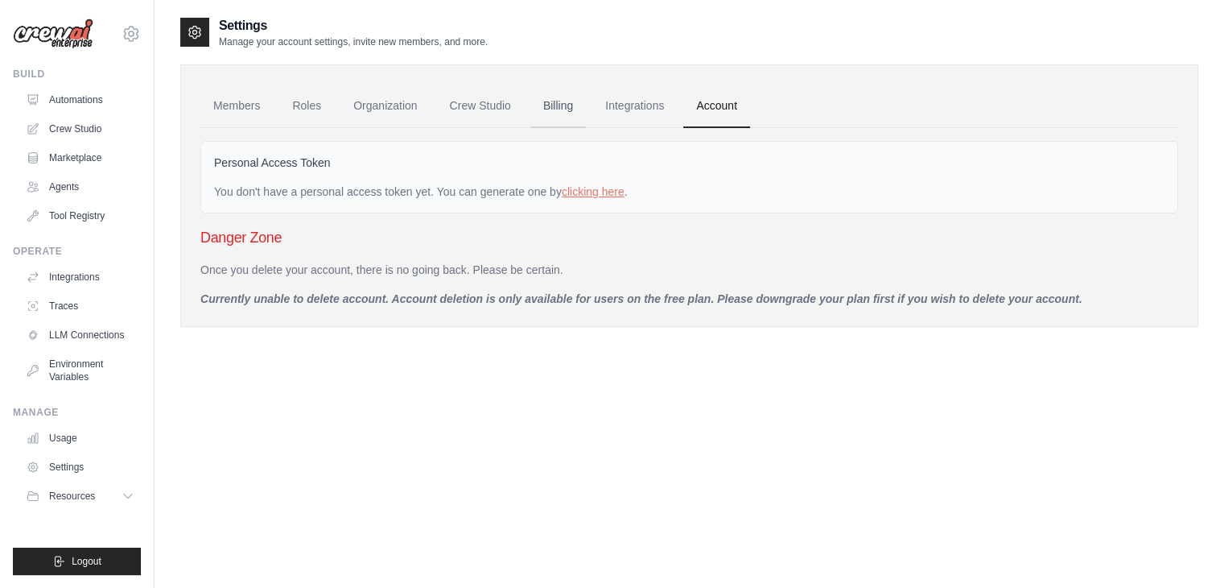
click at [570, 112] on link "Billing" at bounding box center [558, 106] width 56 height 43
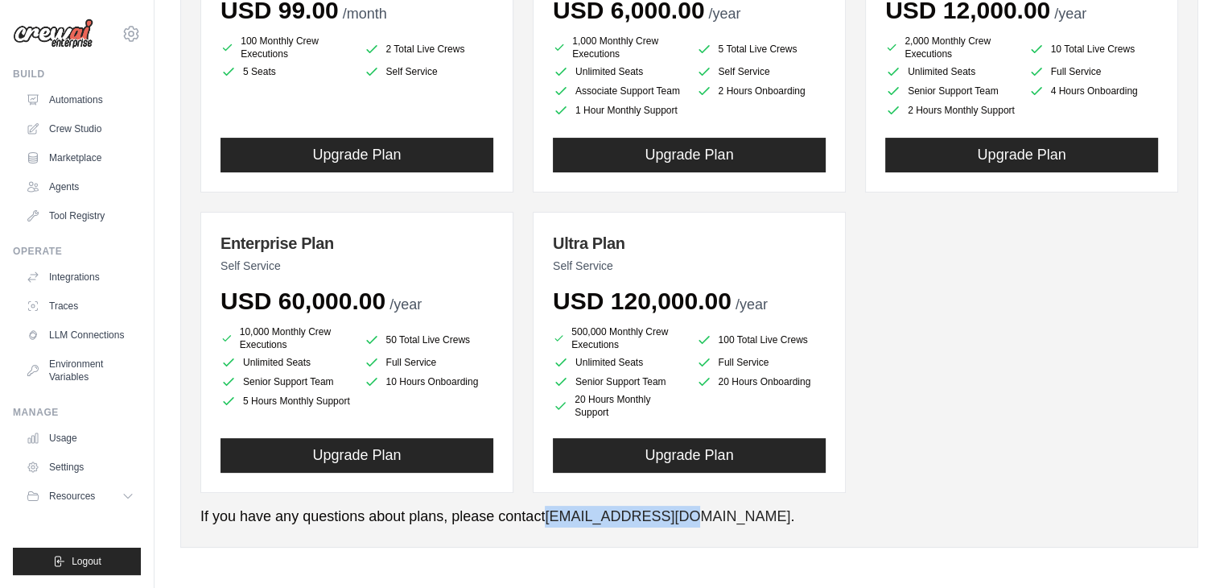
drag, startPoint x: 686, startPoint y: 513, endPoint x: 556, endPoint y: 516, distance: 129.6
click at [551, 517] on p "If you have any questions about plans, please contact [EMAIL_ADDRESS][DOMAIN_NA…" at bounding box center [689, 517] width 978 height 22
copy link "[EMAIL_ADDRESS][DOMAIN_NAME]"
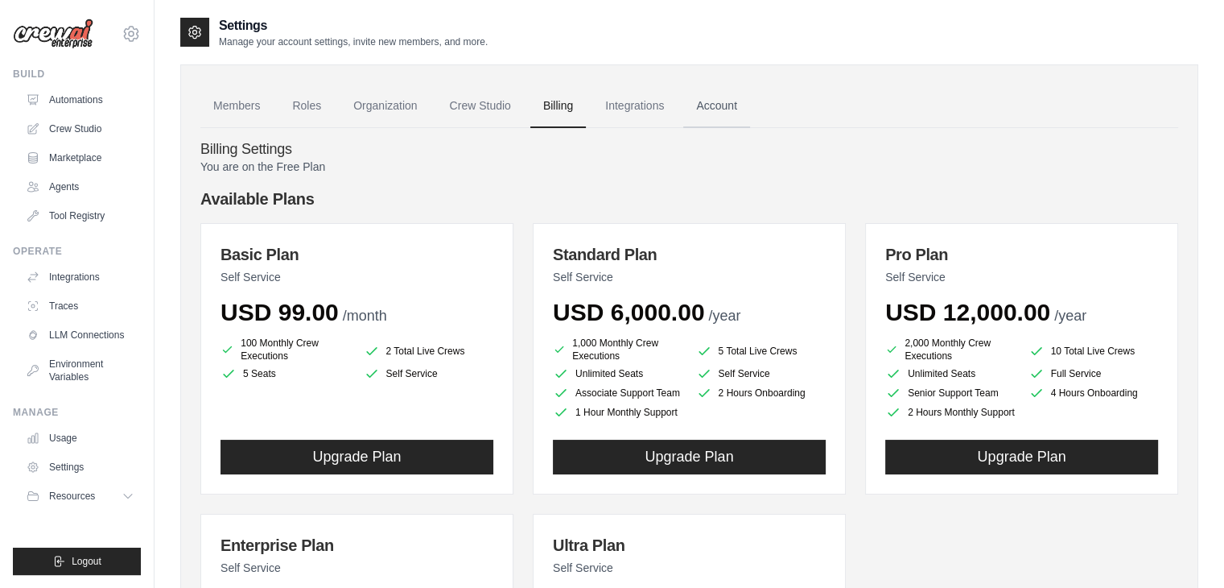
click at [718, 105] on link "Account" at bounding box center [716, 106] width 67 height 43
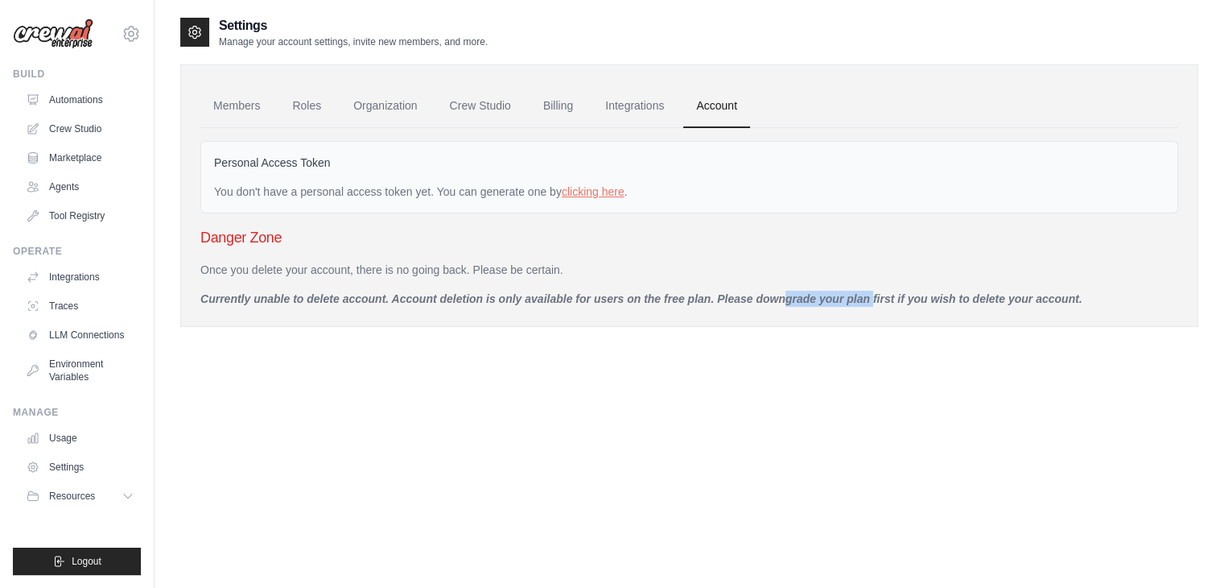
drag, startPoint x: 719, startPoint y: 300, endPoint x: 870, endPoint y: 297, distance: 151.4
click at [870, 297] on p "Currently unable to delete account. Account deletion is only available for user…" at bounding box center [689, 299] width 978 height 16
copy p "Please downgrade your plan"
